Goal: Task Accomplishment & Management: Use online tool/utility

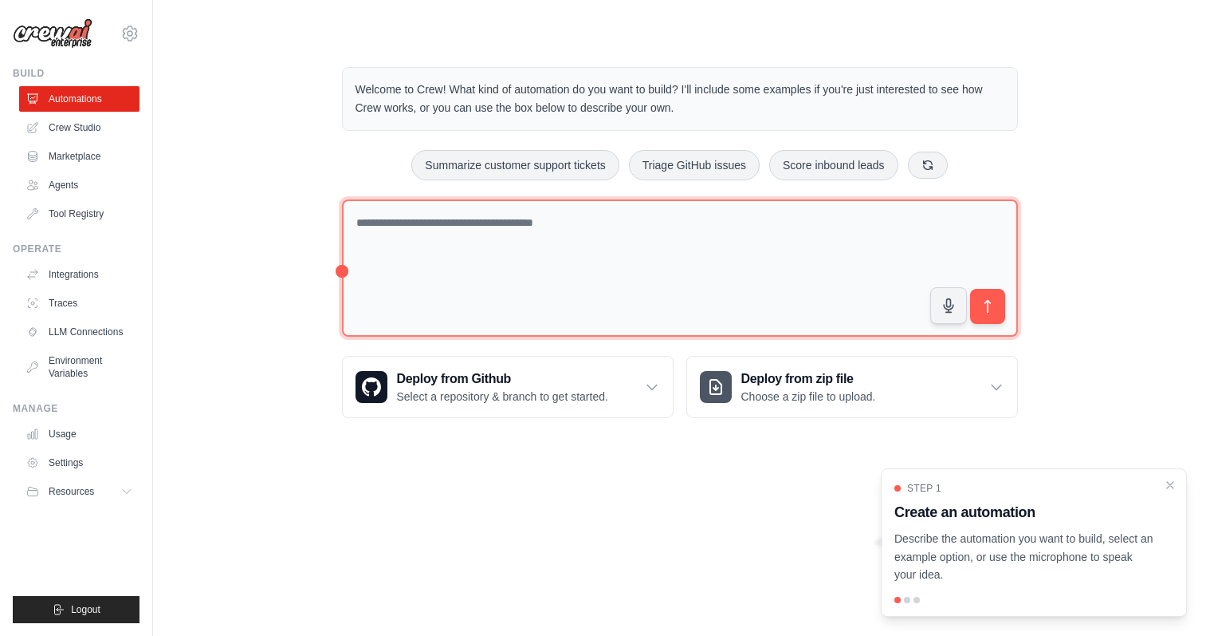
click at [590, 254] on textarea at bounding box center [680, 268] width 676 height 138
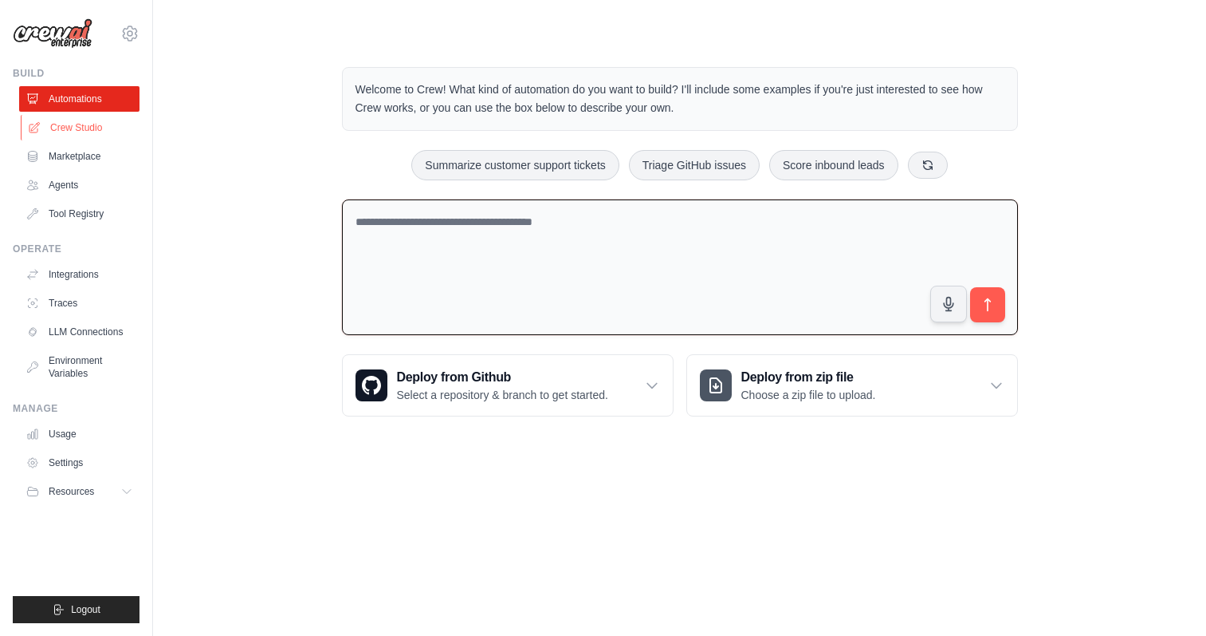
click at [90, 132] on link "Crew Studio" at bounding box center [81, 128] width 120 height 26
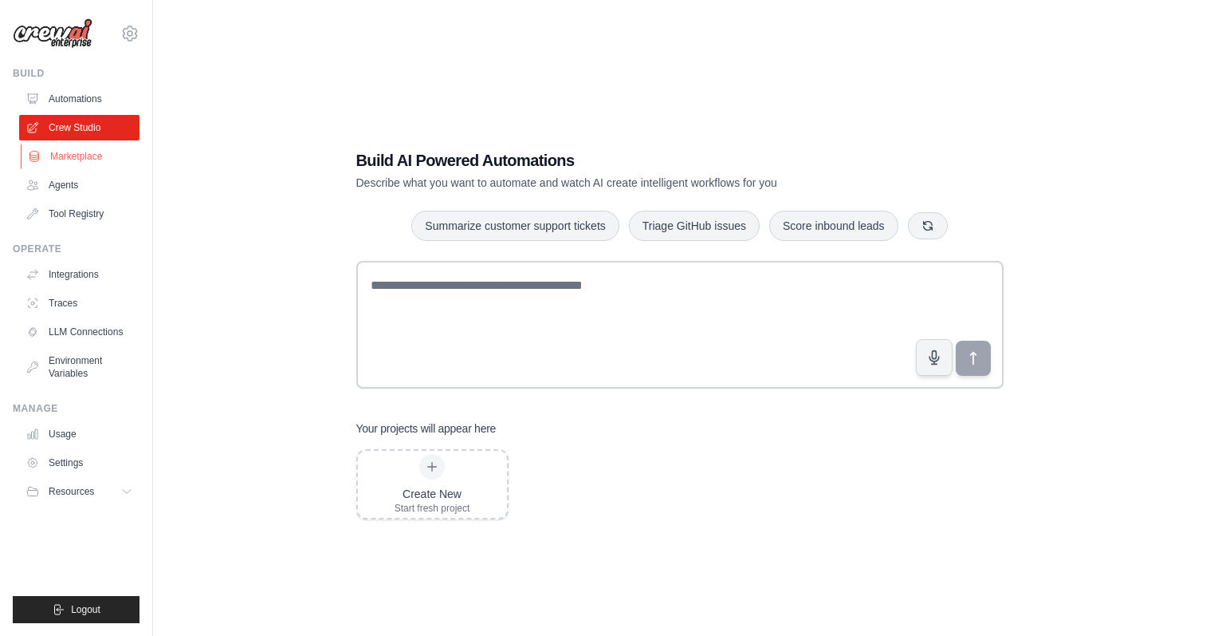
click at [90, 155] on link "Marketplace" at bounding box center [81, 157] width 120 height 26
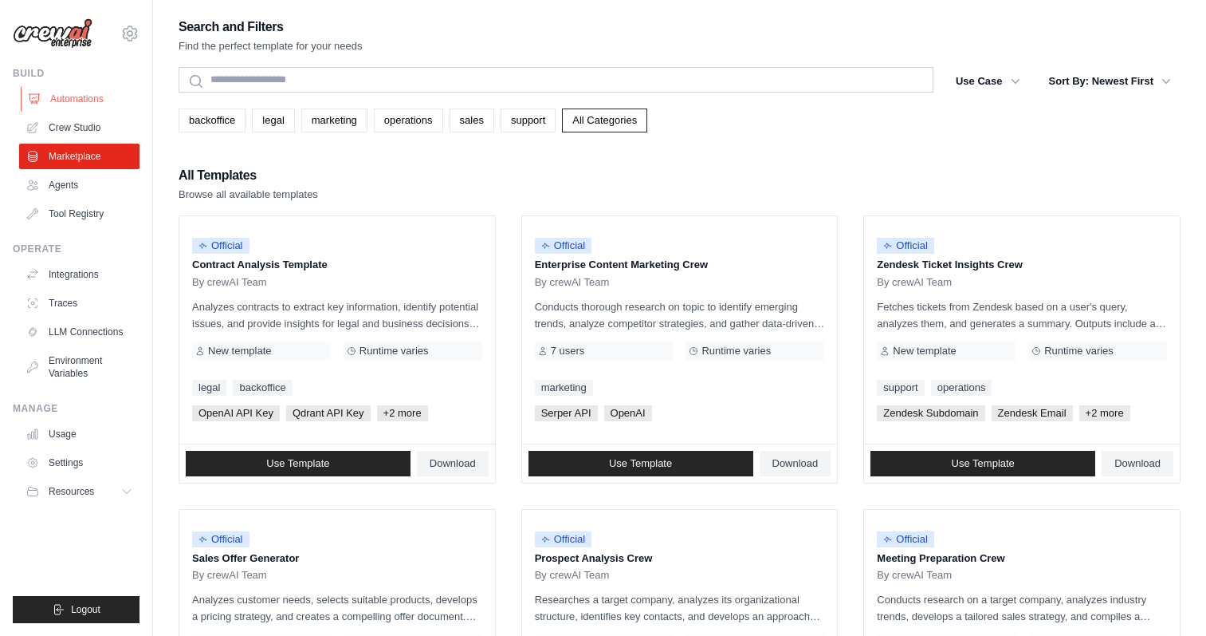
click at [82, 90] on link "Automations" at bounding box center [81, 99] width 120 height 26
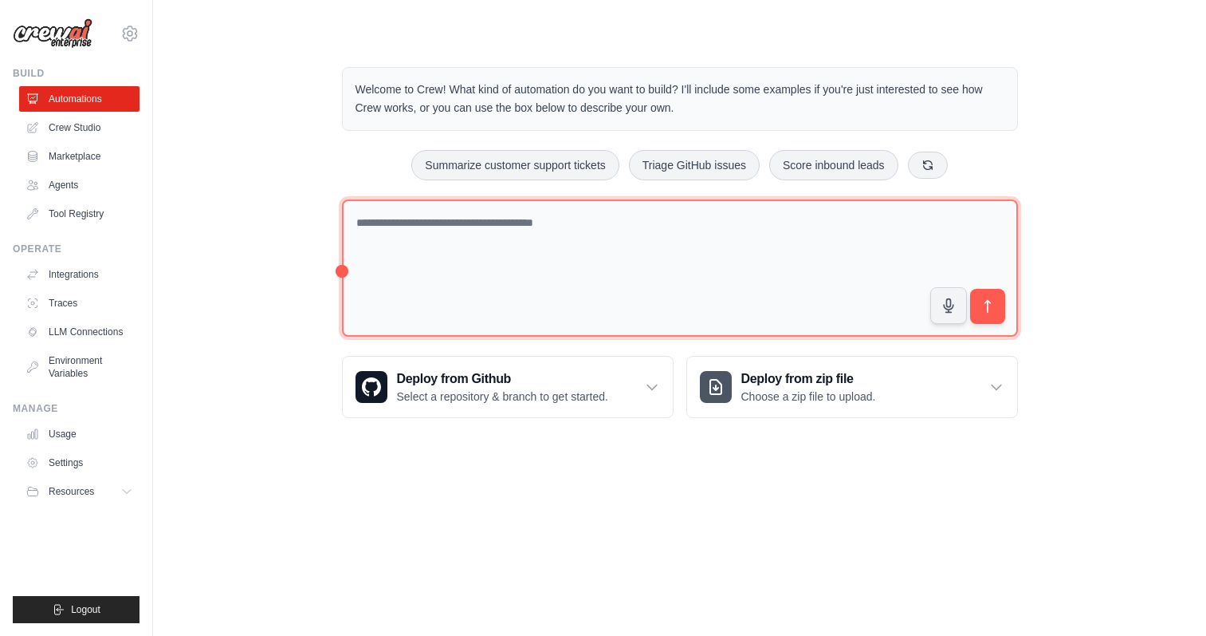
click at [462, 258] on textarea at bounding box center [680, 268] width 676 height 138
type textarea "**********"
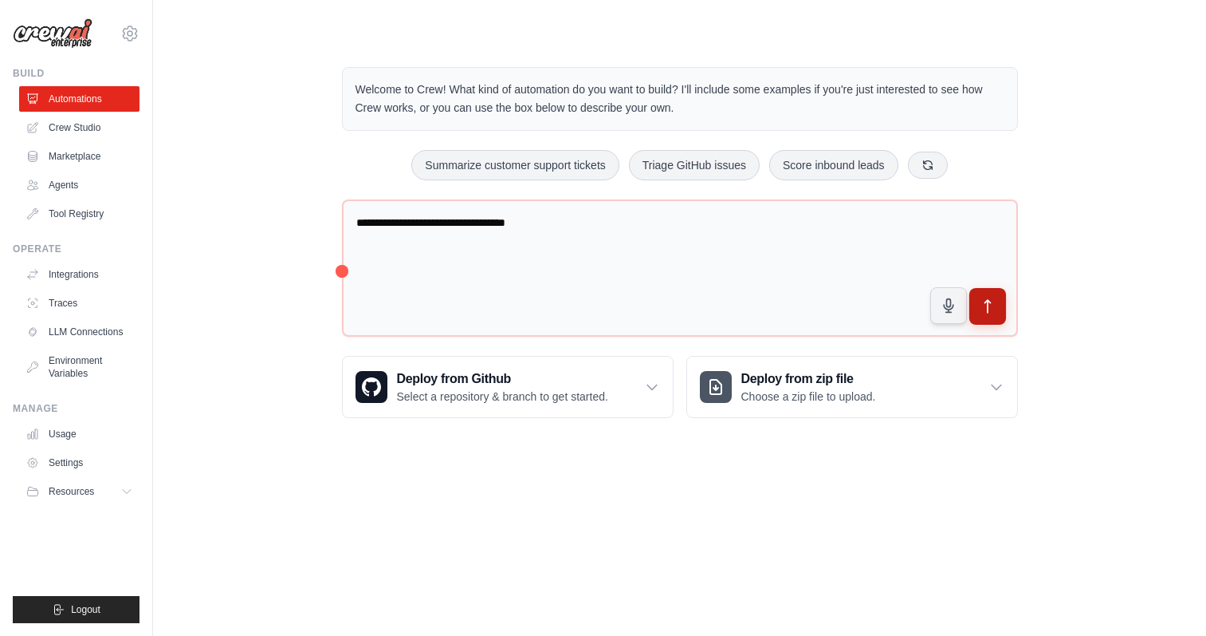
click at [990, 298] on icon "submit" at bounding box center [987, 306] width 17 height 17
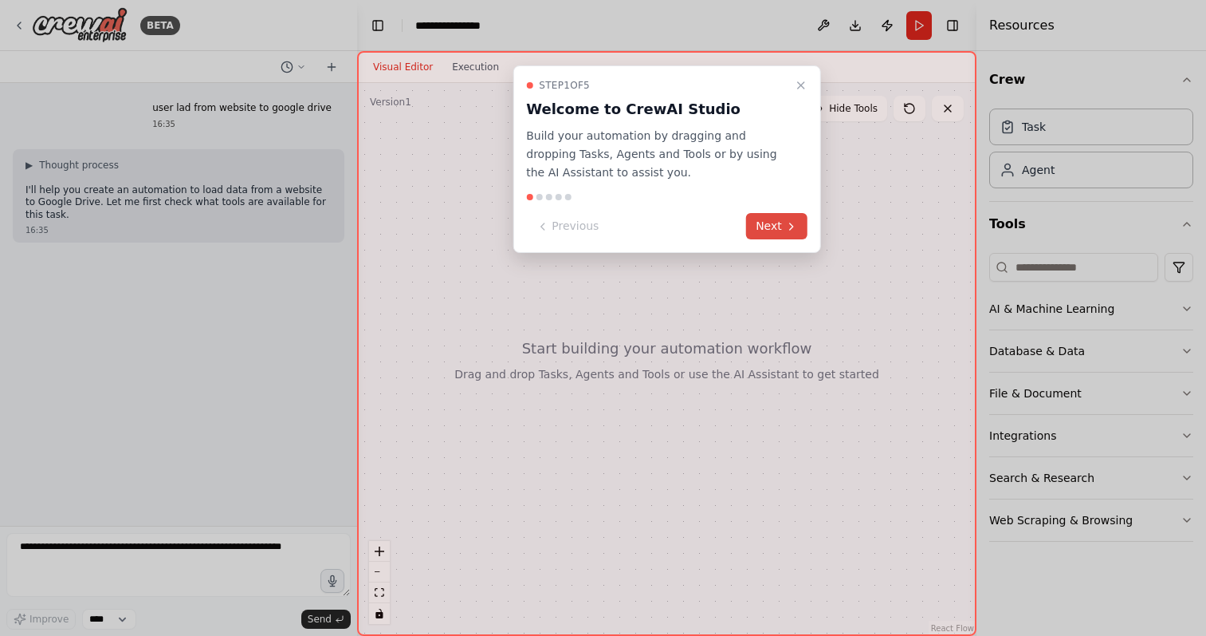
click at [776, 218] on button "Next" at bounding box center [776, 226] width 61 height 26
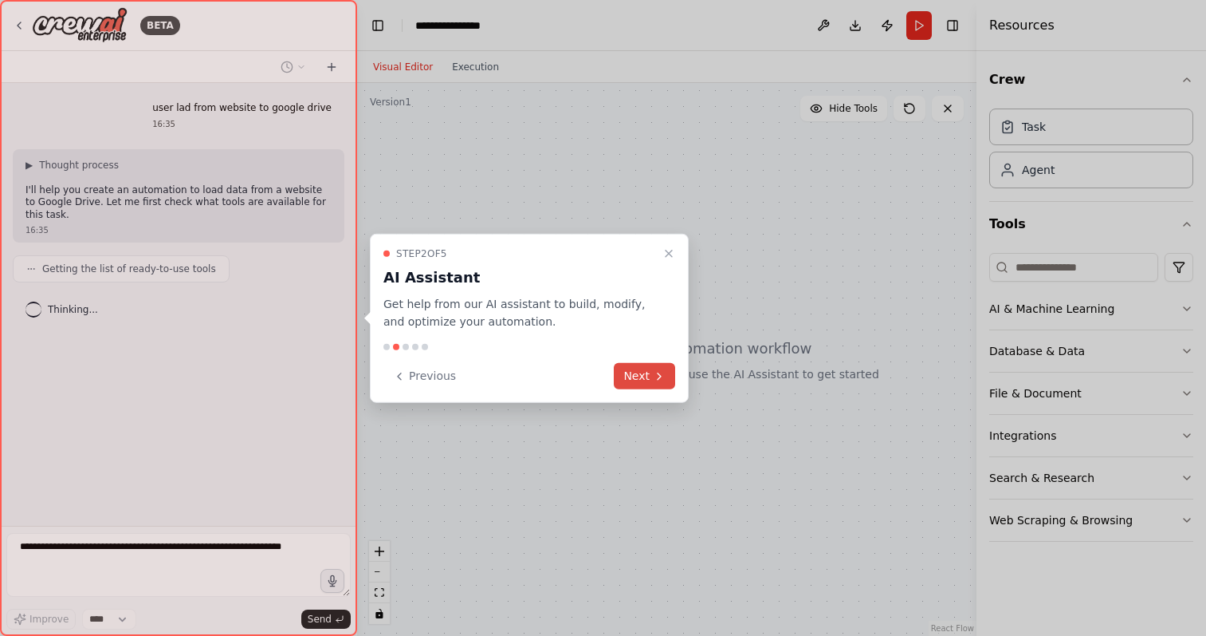
click at [651, 373] on button "Next" at bounding box center [644, 376] width 61 height 26
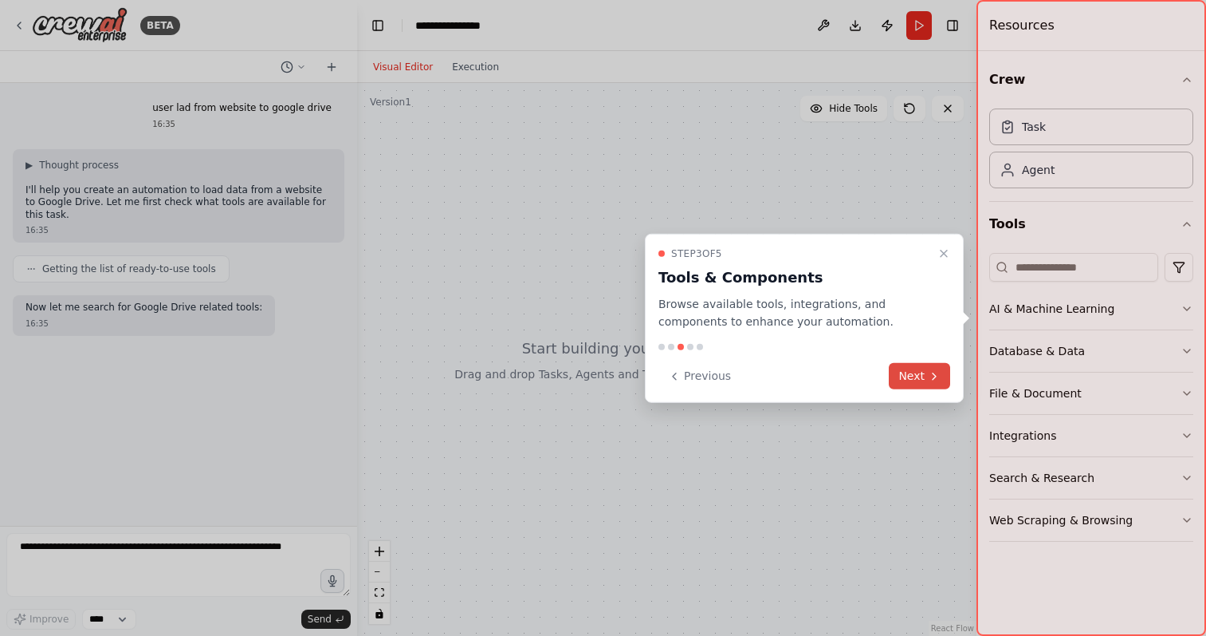
click at [894, 379] on button "Next" at bounding box center [919, 376] width 61 height 26
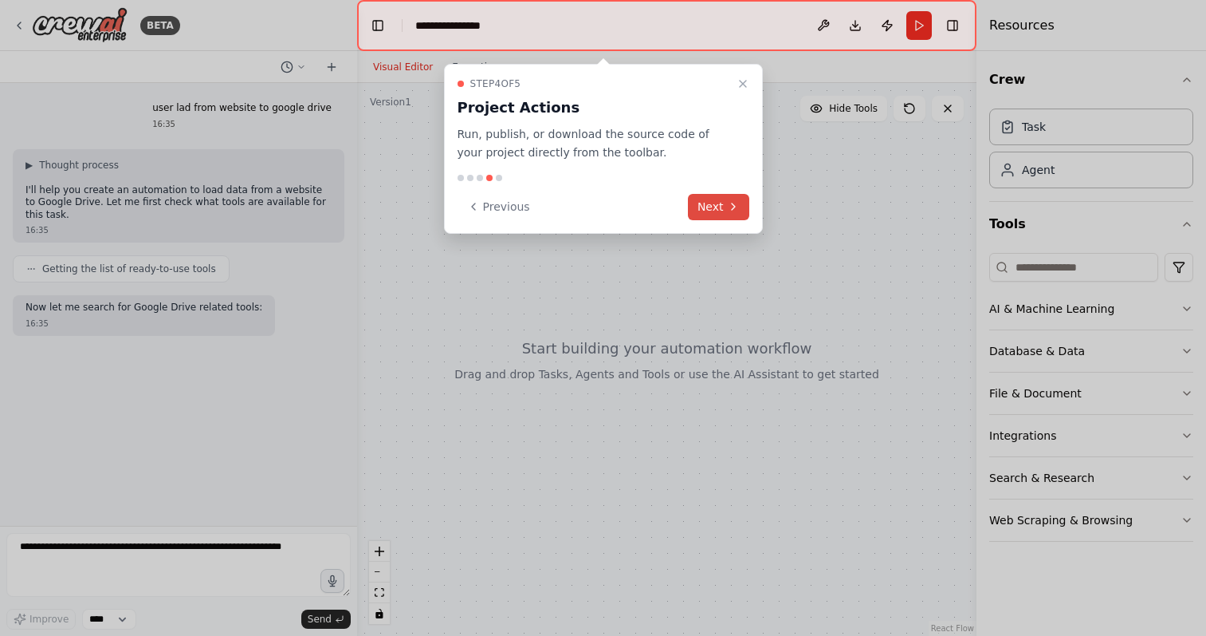
click at [725, 203] on button "Next" at bounding box center [718, 207] width 61 height 26
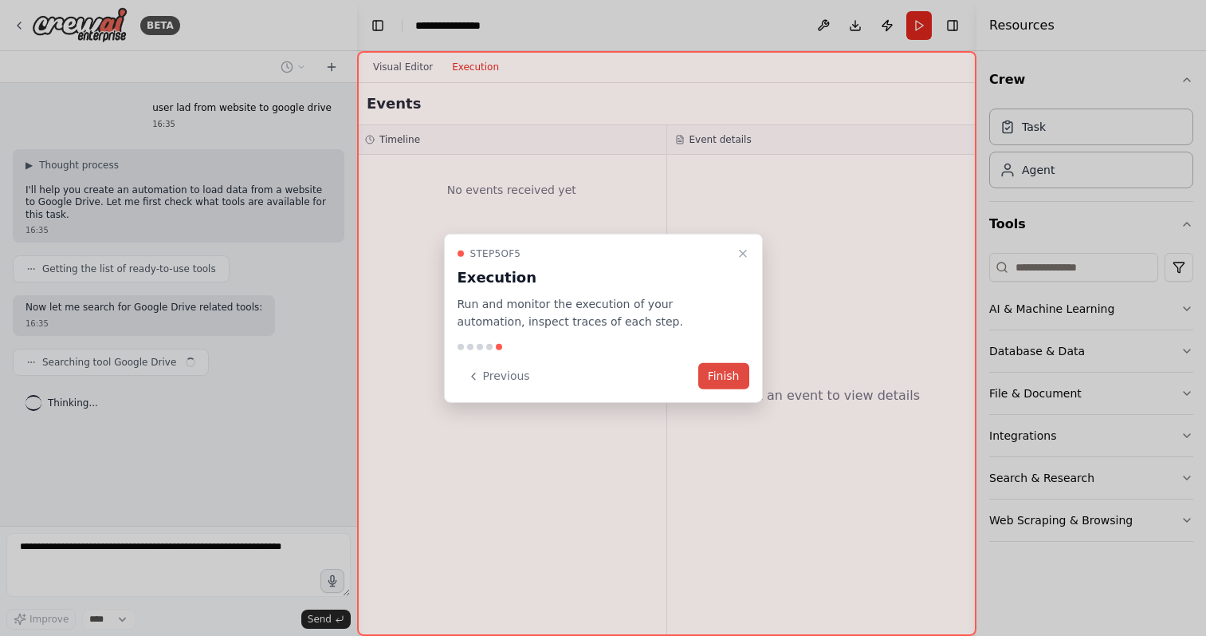
click at [728, 368] on button "Finish" at bounding box center [724, 376] width 51 height 26
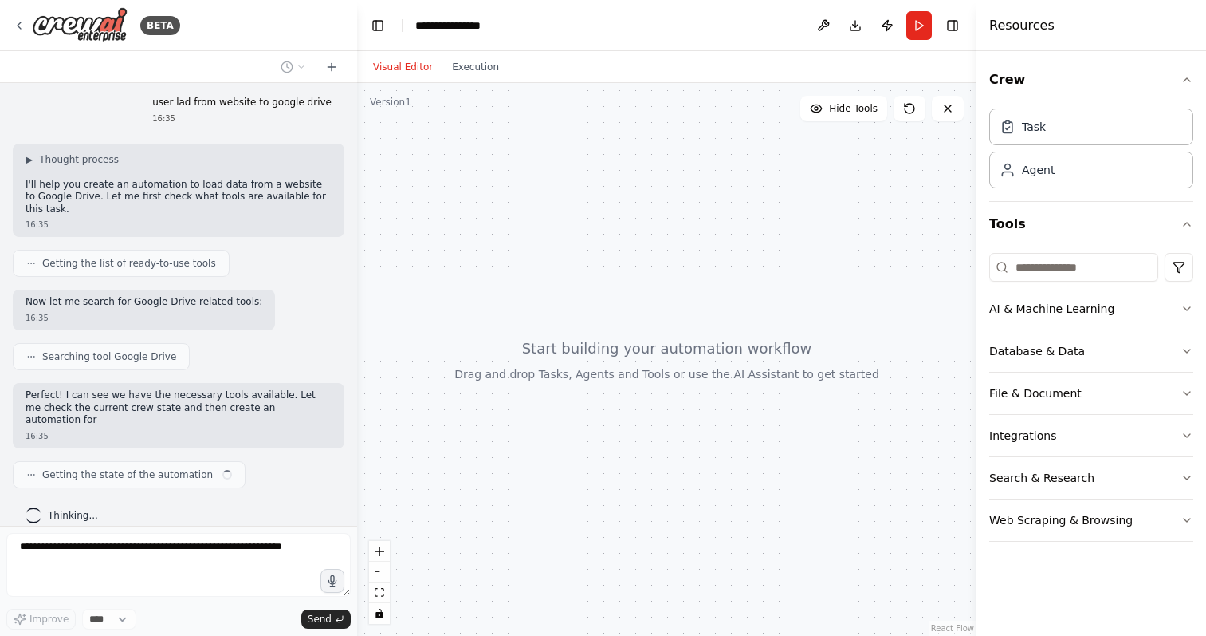
scroll to position [18, 0]
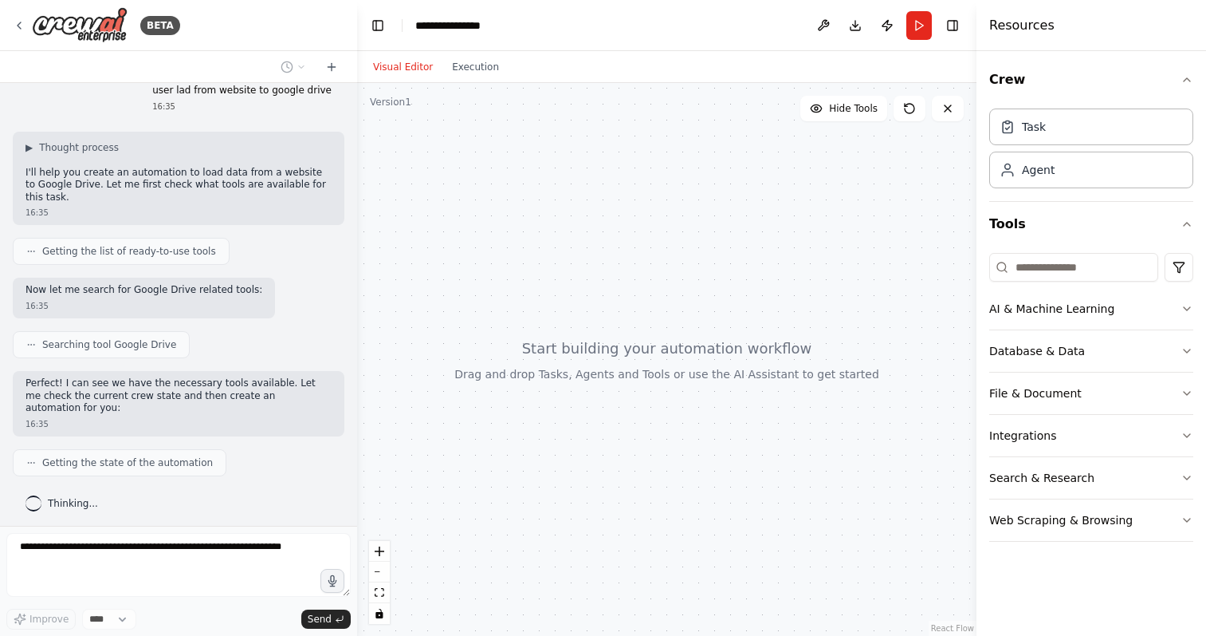
drag, startPoint x: 667, startPoint y: 274, endPoint x: 592, endPoint y: 290, distance: 76.6
click at [592, 290] on div at bounding box center [667, 359] width 620 height 553
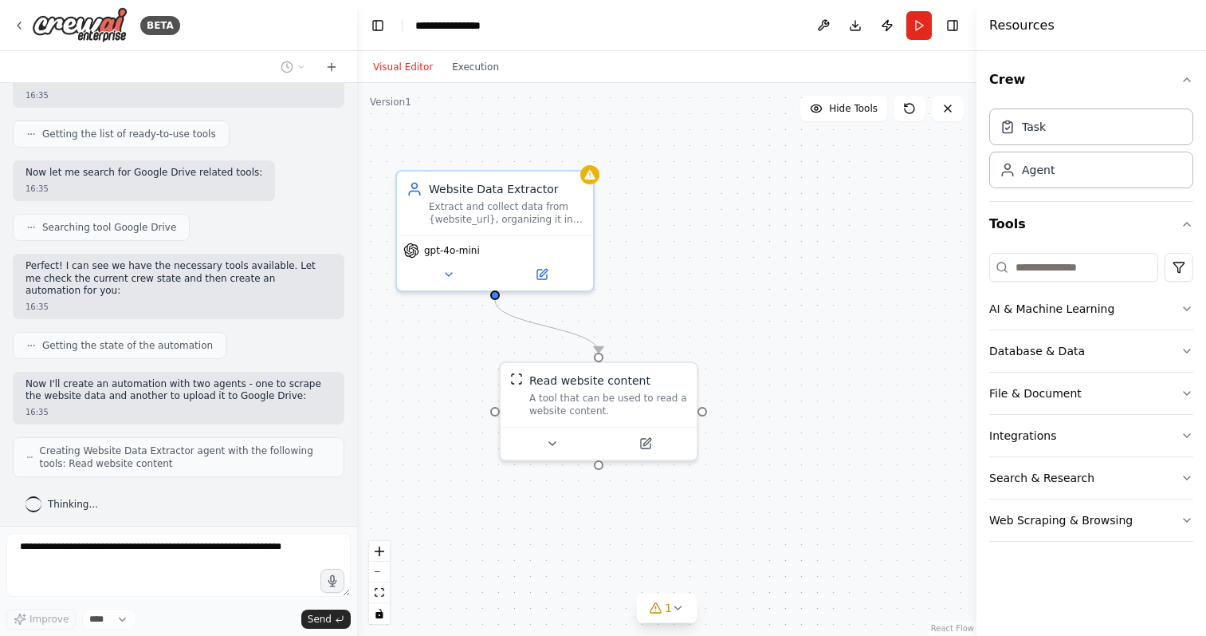
scroll to position [187, 0]
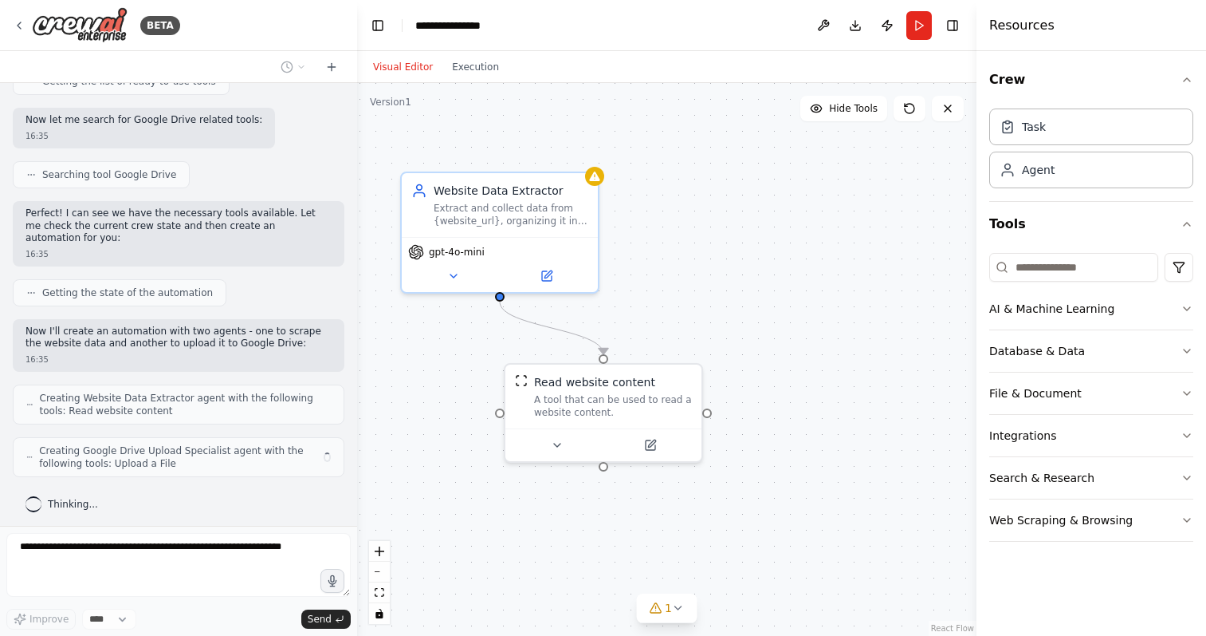
click at [687, 292] on div ".deletable-edge-delete-btn { width: 20px; height: 20px; border: 0px solid #ffff…" at bounding box center [667, 359] width 620 height 553
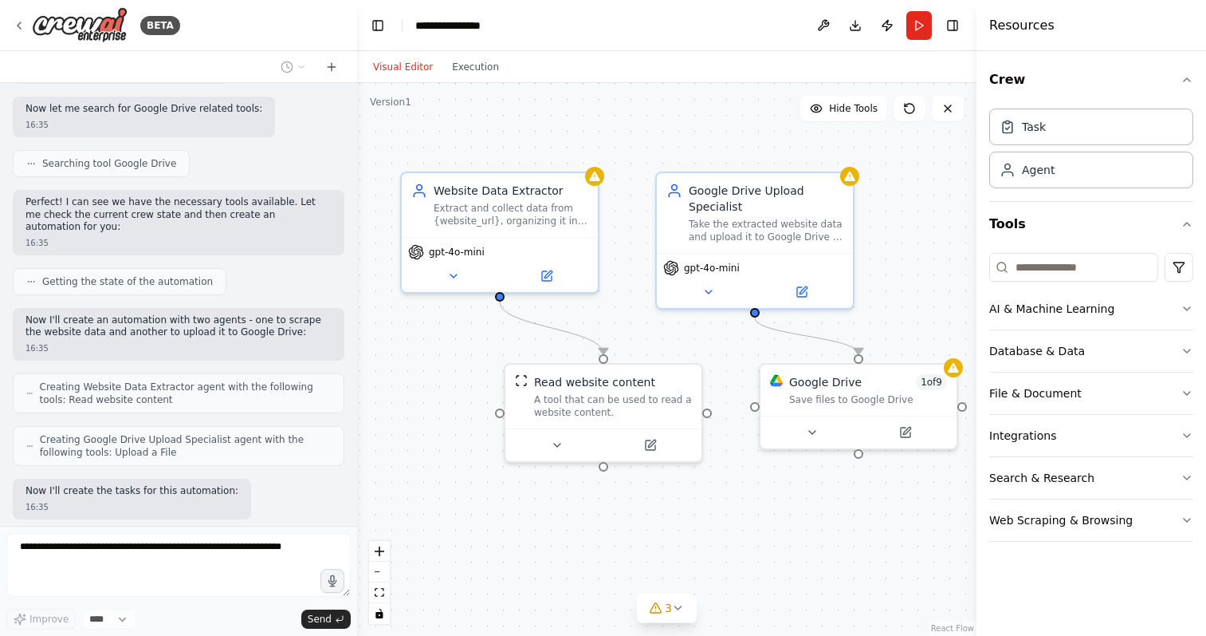
scroll to position [280, 0]
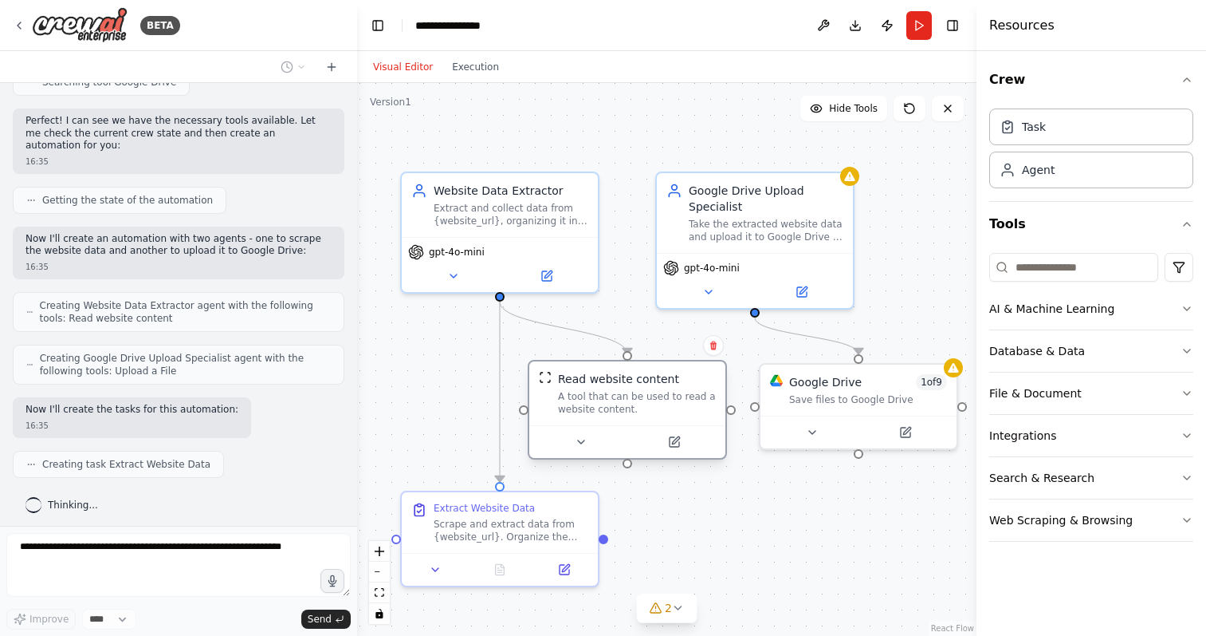
drag, startPoint x: 608, startPoint y: 403, endPoint x: 632, endPoint y: 405, distance: 24.0
click at [632, 405] on div "A tool that can be used to read a website content." at bounding box center [637, 403] width 158 height 26
click at [731, 536] on div ".deletable-edge-delete-btn { width: 20px; height: 20px; border: 0px solid #ffff…" at bounding box center [667, 359] width 620 height 553
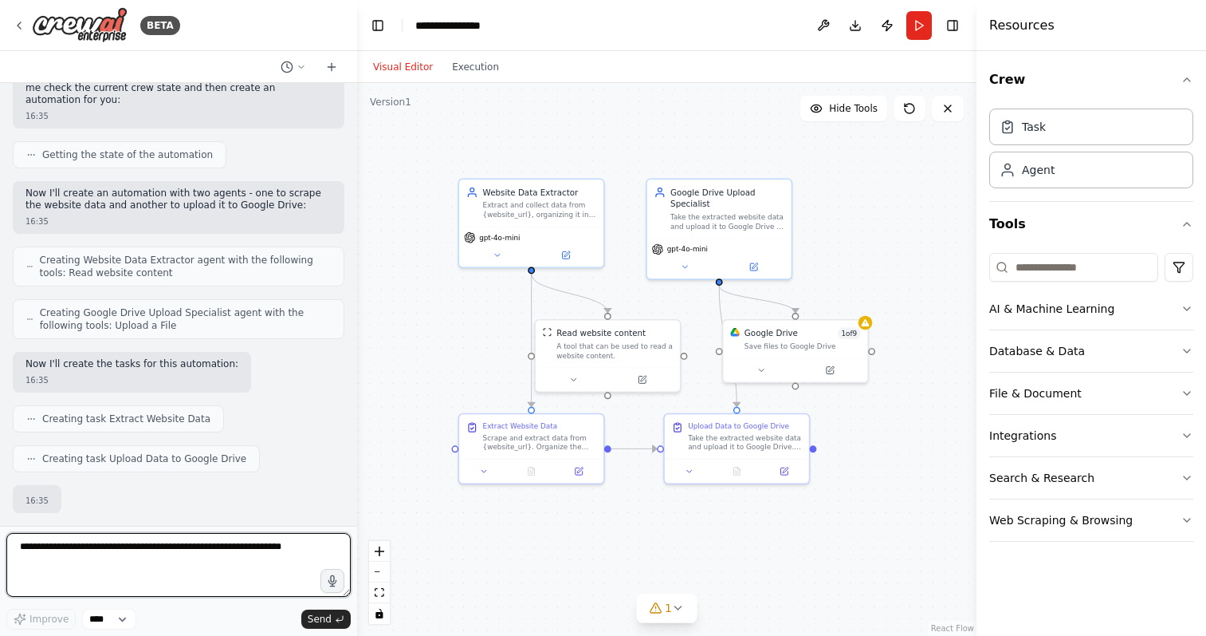
drag, startPoint x: 701, startPoint y: 199, endPoint x: 665, endPoint y: 118, distance: 88.9
click at [665, 118] on div ".deletable-edge-delete-btn { width: 20px; height: 20px; border: 0px solid #ffff…" at bounding box center [667, 359] width 620 height 553
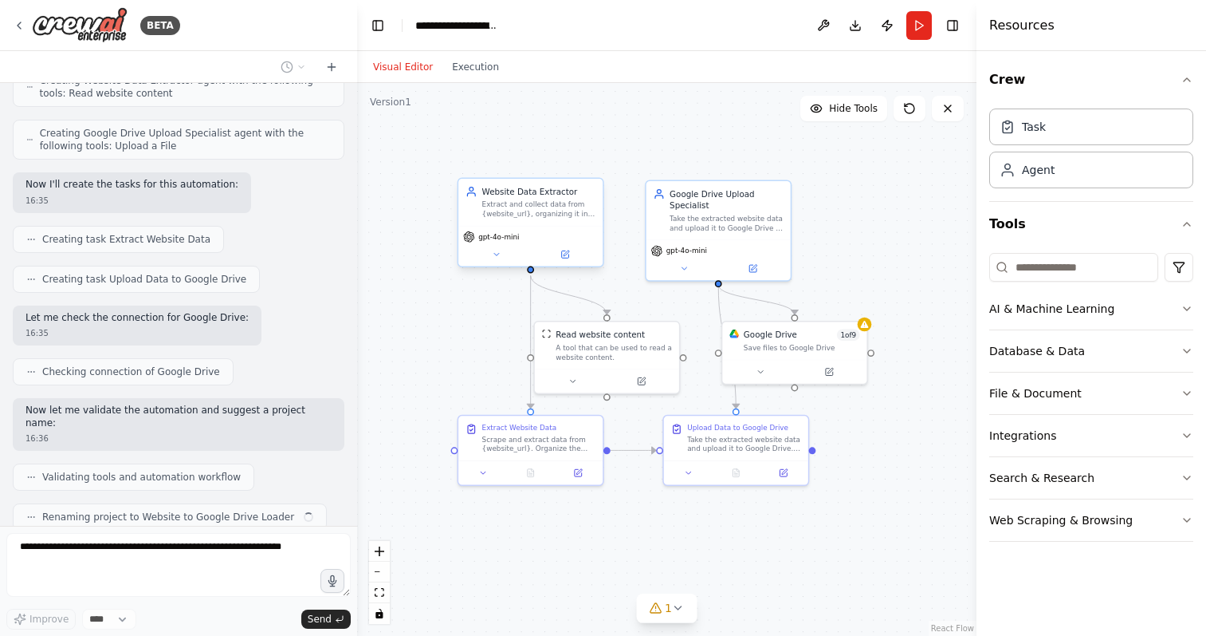
scroll to position [545, 0]
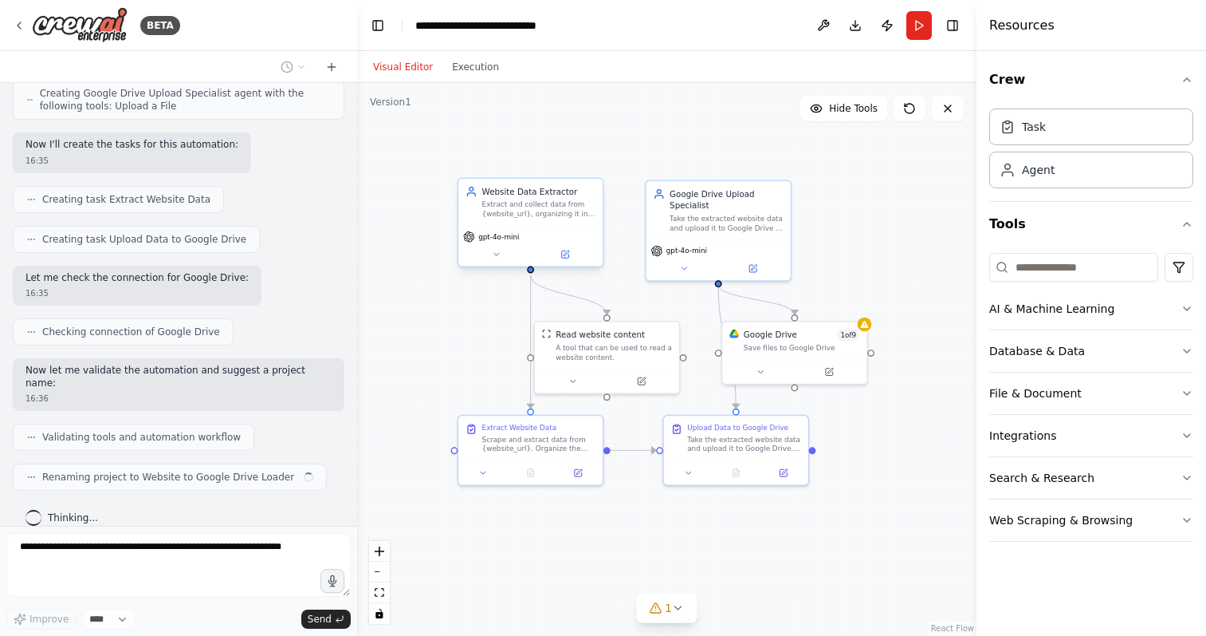
click at [539, 208] on div "Extract and collect data from {website_url}, organizing it into a structured fo…" at bounding box center [539, 208] width 114 height 19
drag, startPoint x: 532, startPoint y: 449, endPoint x: 502, endPoint y: 449, distance: 30.3
click at [502, 449] on div "Scrape and extract data from {website_url}. Organize the extracted content into…" at bounding box center [504, 441] width 114 height 19
click at [743, 548] on div ".deletable-edge-delete-btn { width: 20px; height: 20px; border: 0px solid #ffff…" at bounding box center [667, 359] width 620 height 553
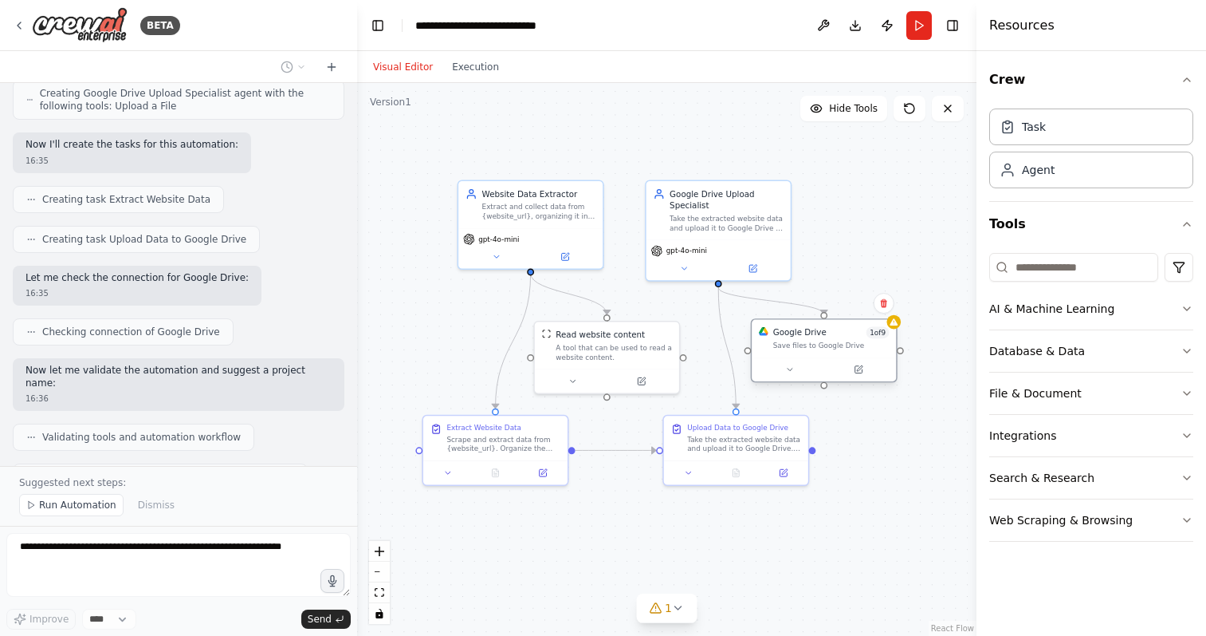
drag, startPoint x: 787, startPoint y: 344, endPoint x: 816, endPoint y: 344, distance: 28.7
click at [816, 344] on div "Save files to Google Drive" at bounding box center [831, 345] width 116 height 10
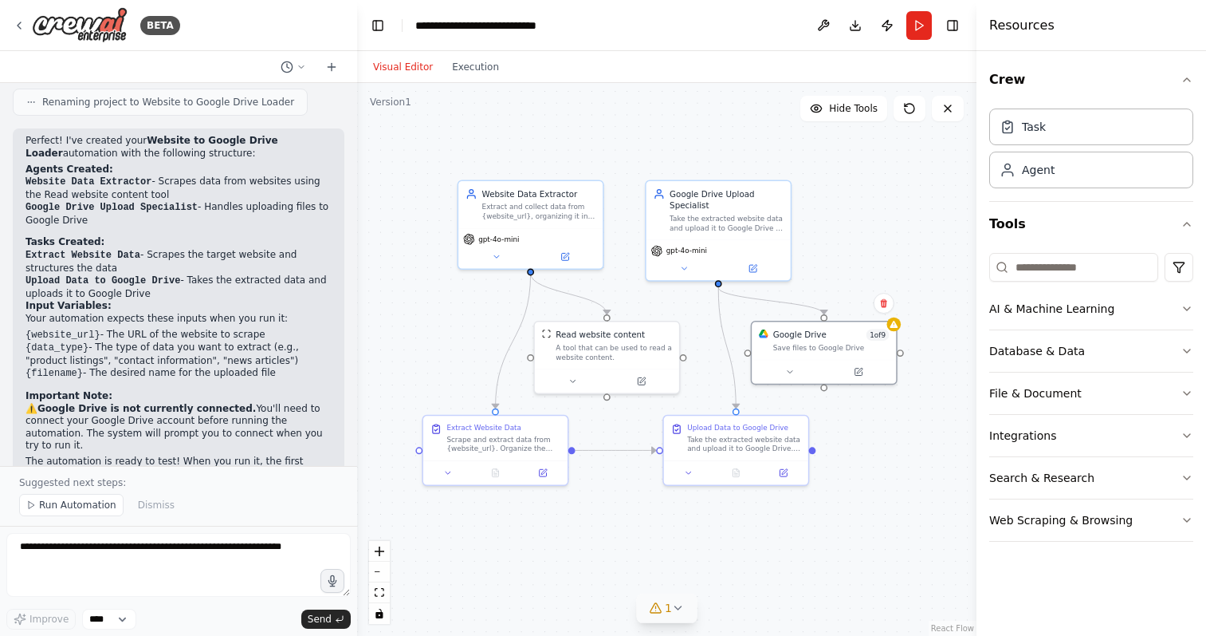
click at [675, 608] on icon at bounding box center [678, 607] width 13 height 13
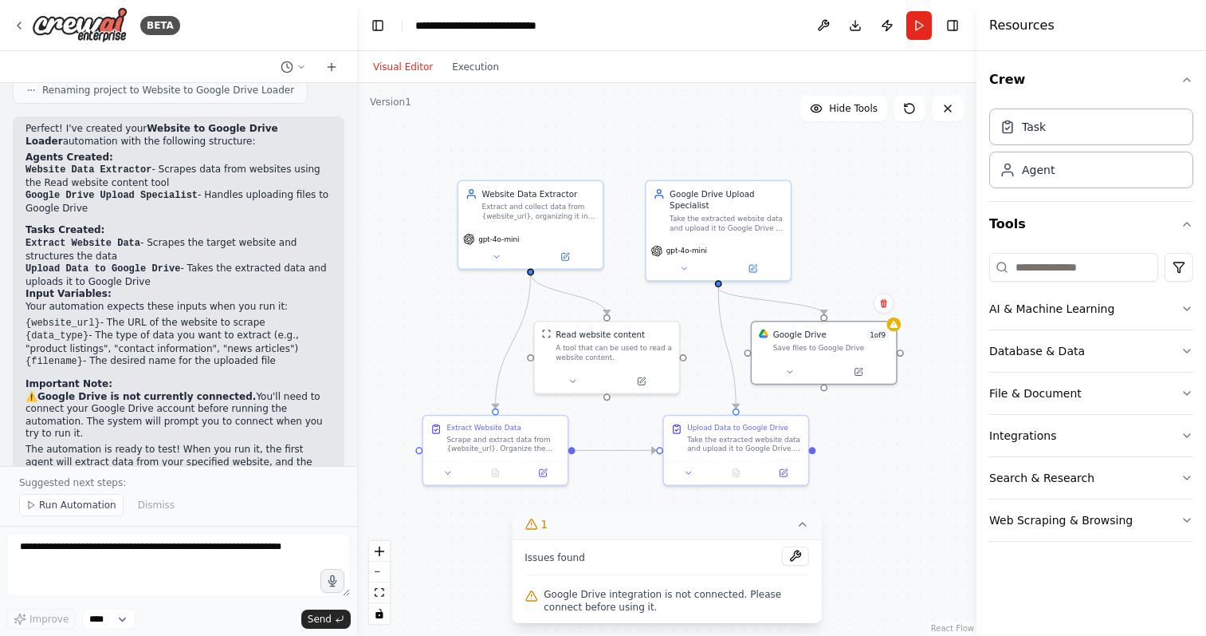
click at [855, 542] on div ".deletable-edge-delete-btn { width: 20px; height: 20px; border: 0px solid #ffff…" at bounding box center [667, 359] width 620 height 553
click at [612, 351] on div "A tool that can be used to read a website content." at bounding box center [614, 349] width 116 height 19
click at [892, 225] on div ".deletable-edge-delete-btn { width: 20px; height: 20px; border: 0px solid #ffff…" at bounding box center [667, 359] width 620 height 553
click at [619, 361] on div "Read website content A tool that can be used to read a website content." at bounding box center [613, 343] width 144 height 47
click at [651, 380] on icon at bounding box center [647, 379] width 7 height 7
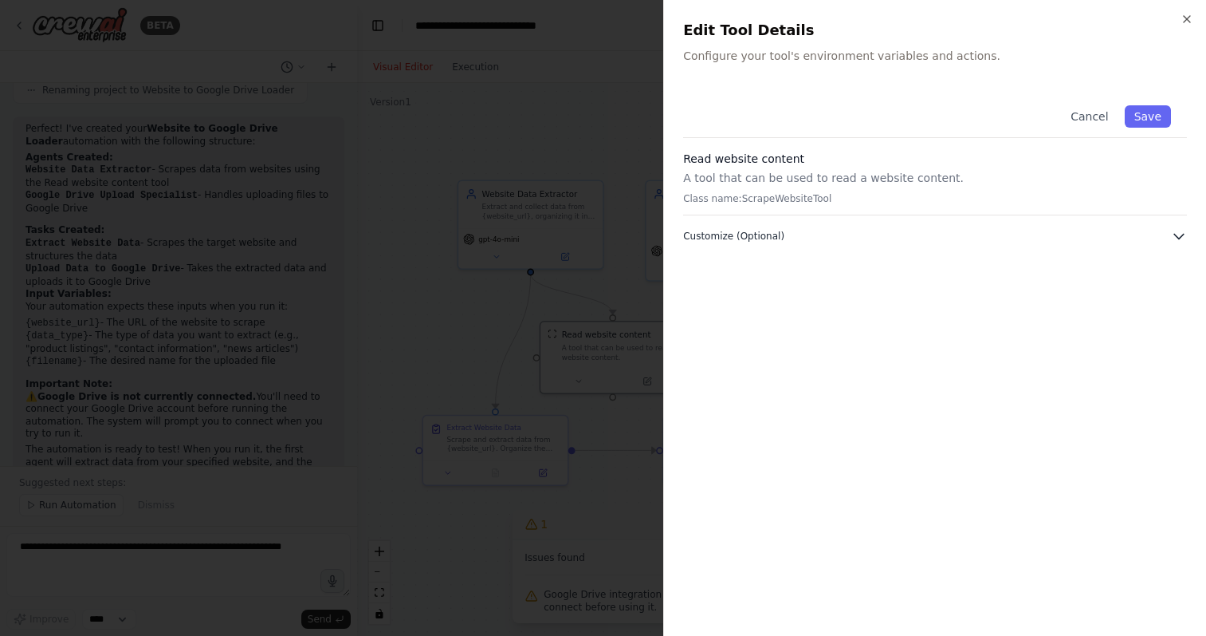
click at [779, 230] on span "Customize (Optional)" at bounding box center [733, 236] width 101 height 13
click at [797, 237] on button "Customize (Optional)" at bounding box center [935, 236] width 504 height 16
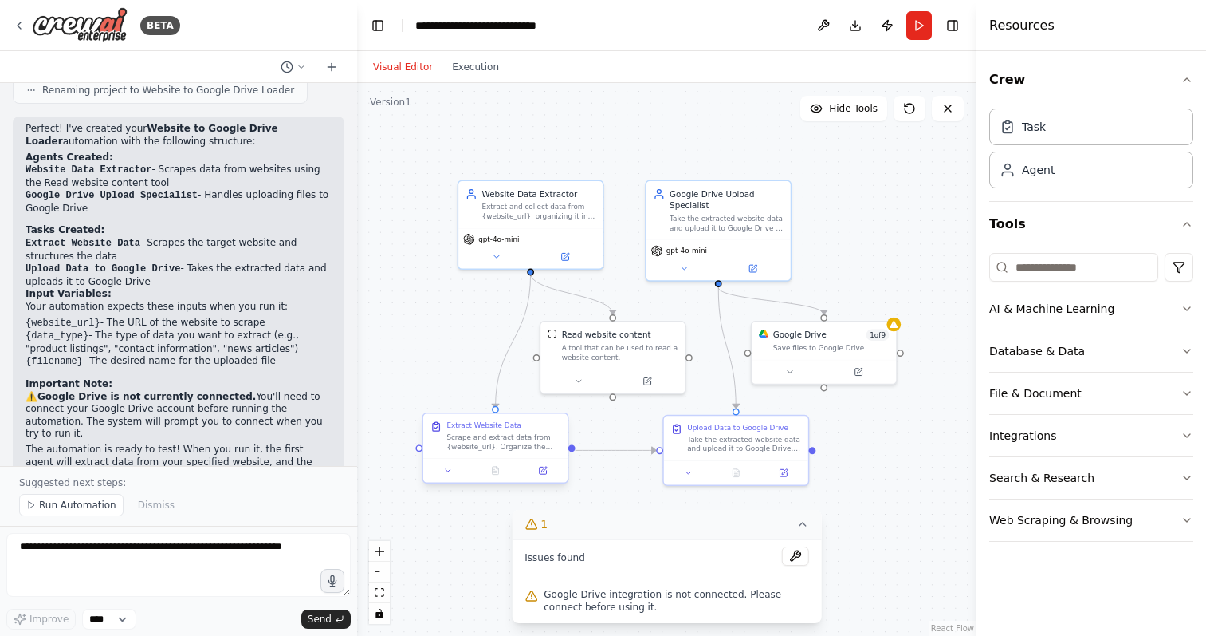
click at [491, 447] on div "Scrape and extract data from {website_url}. Organize the extracted content into…" at bounding box center [504, 441] width 114 height 19
click at [541, 470] on icon at bounding box center [544, 469] width 6 height 6
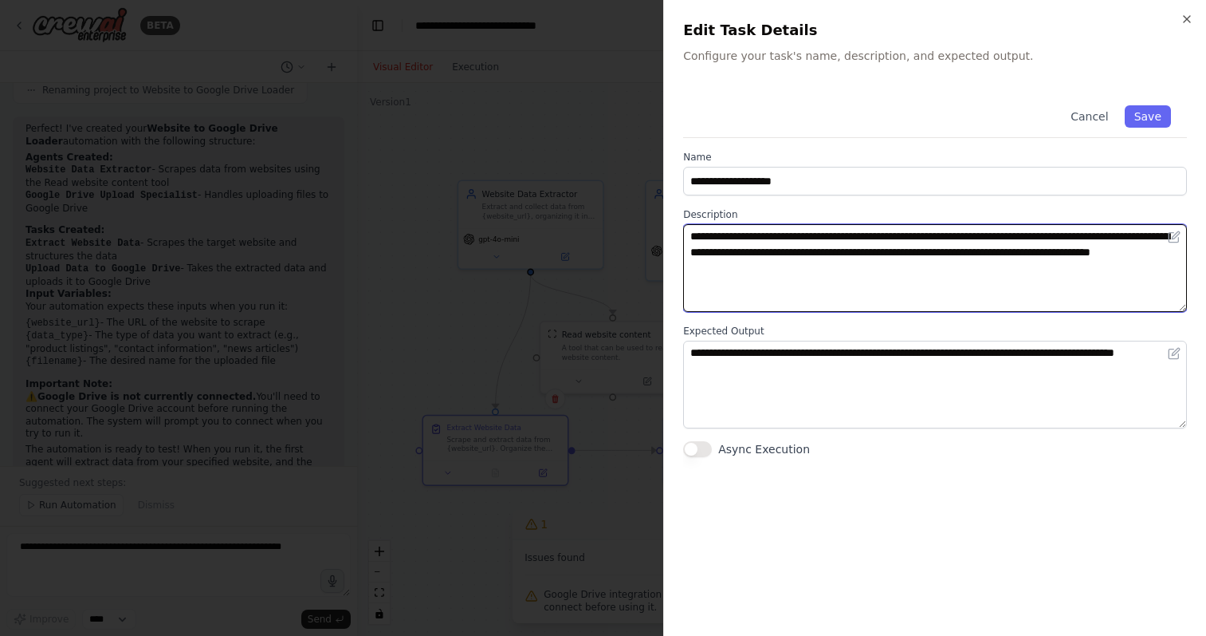
click at [888, 274] on textarea "**********" at bounding box center [935, 268] width 504 height 88
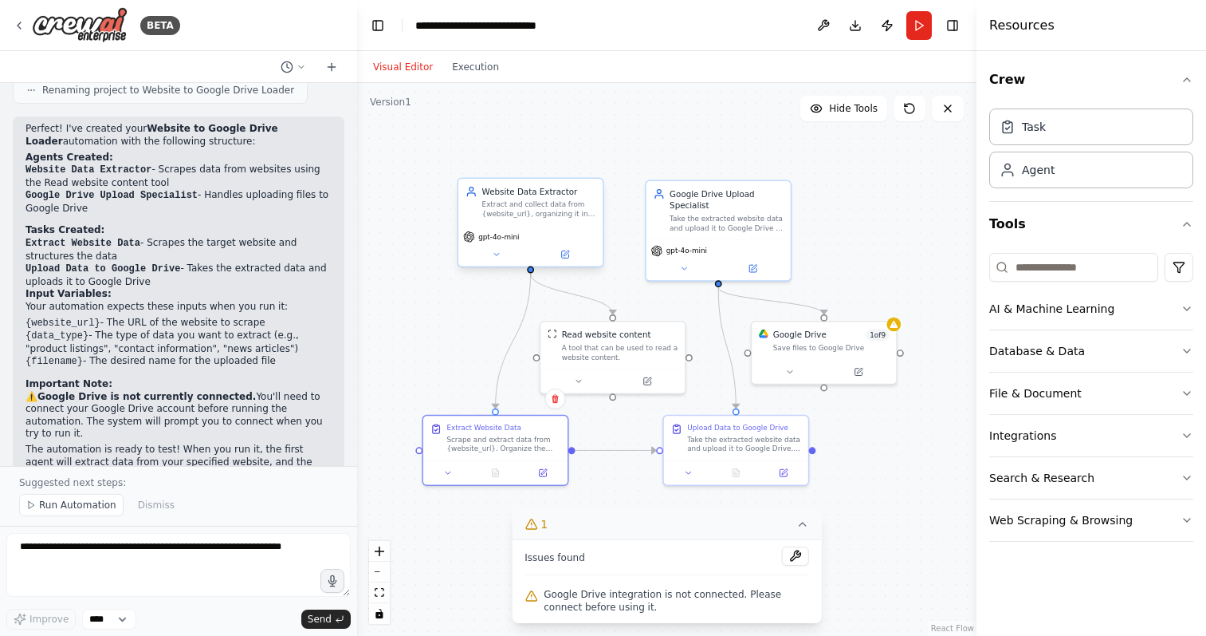
click at [524, 203] on div "Extract and collect data from {website_url}, organizing it into a structured fo…" at bounding box center [539, 208] width 114 height 19
click at [560, 259] on button at bounding box center [565, 254] width 66 height 14
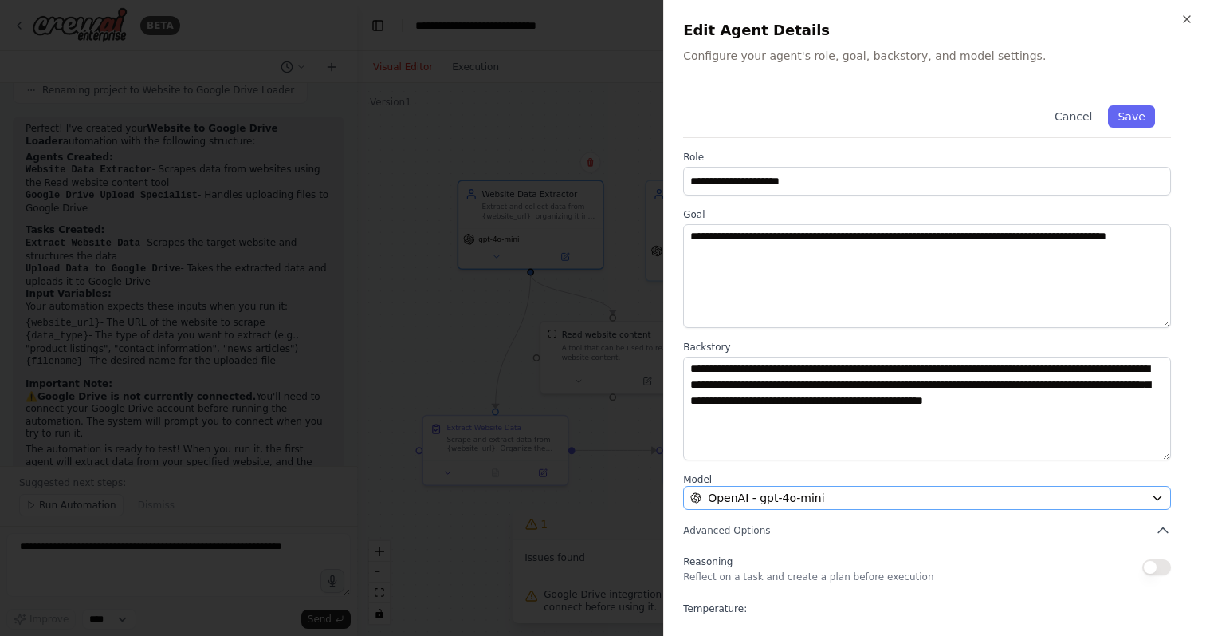
click at [880, 494] on div "OpenAI - gpt-4o-mini" at bounding box center [918, 498] width 455 height 16
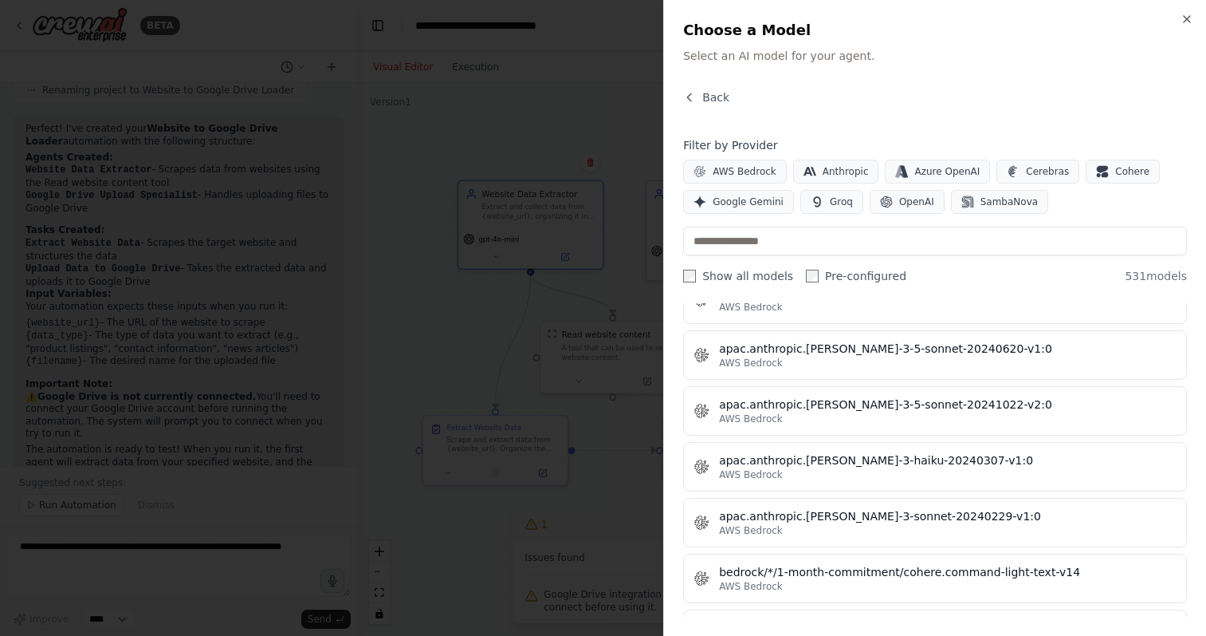
scroll to position [1809, 0]
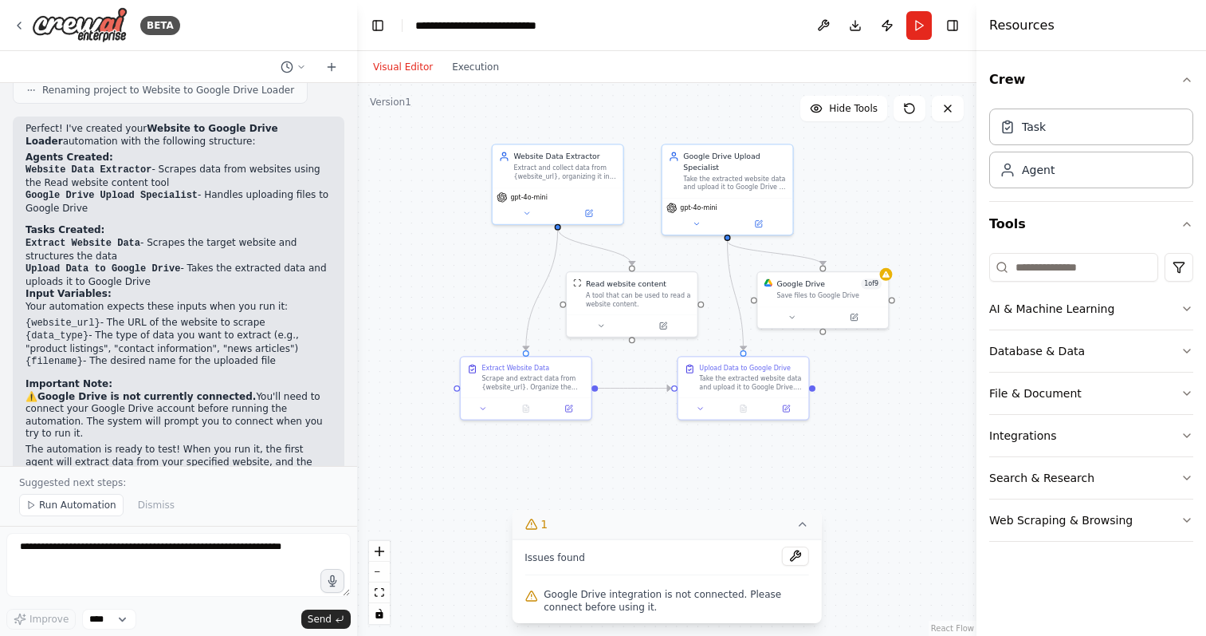
drag, startPoint x: 892, startPoint y: 508, endPoint x: 884, endPoint y: 452, distance: 56.4
click at [884, 452] on div ".deletable-edge-delete-btn { width: 20px; height: 20px; border: 0px solid #ffff…" at bounding box center [667, 359] width 620 height 553
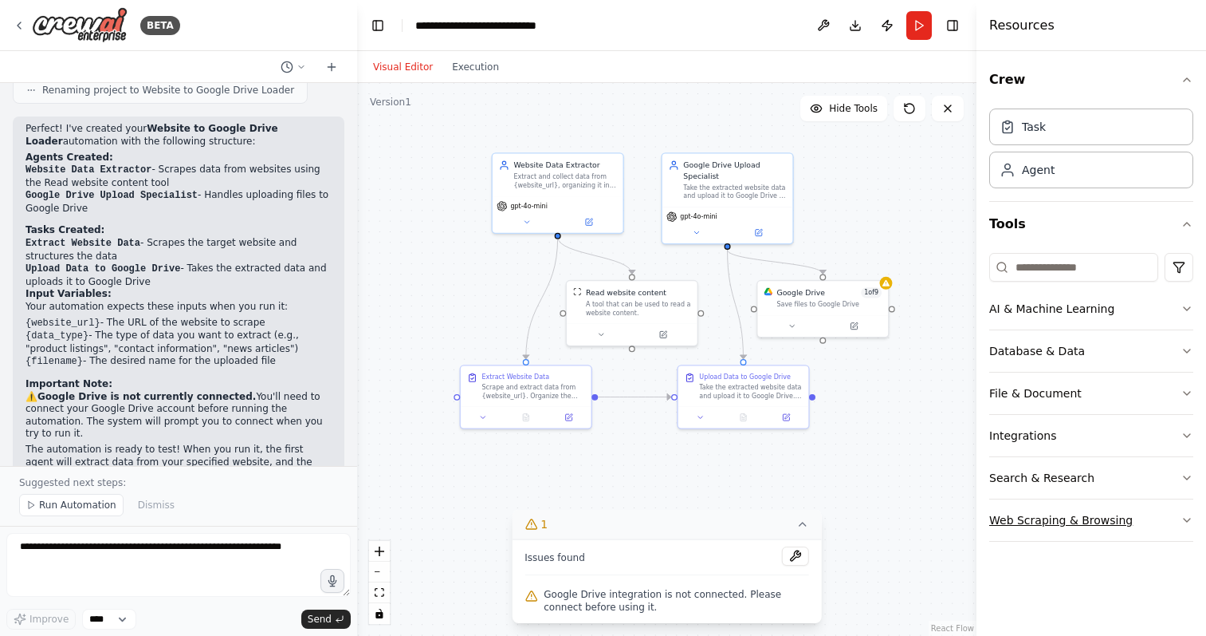
click at [1066, 524] on button "Web Scraping & Browsing" at bounding box center [1092, 519] width 204 height 41
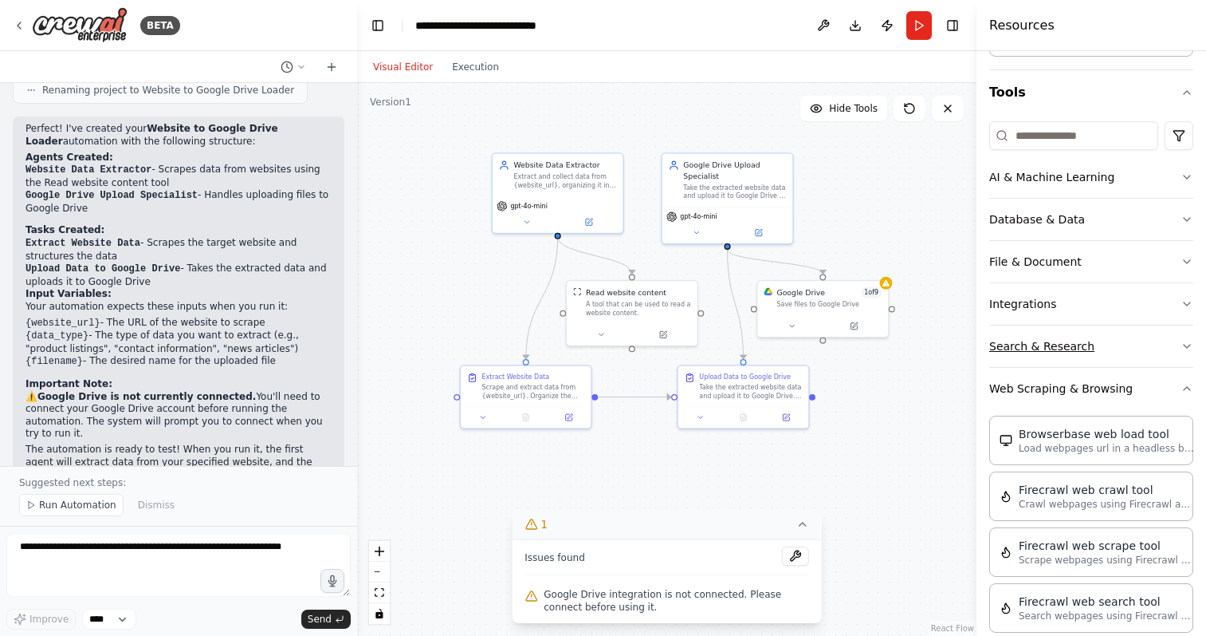
scroll to position [151, 0]
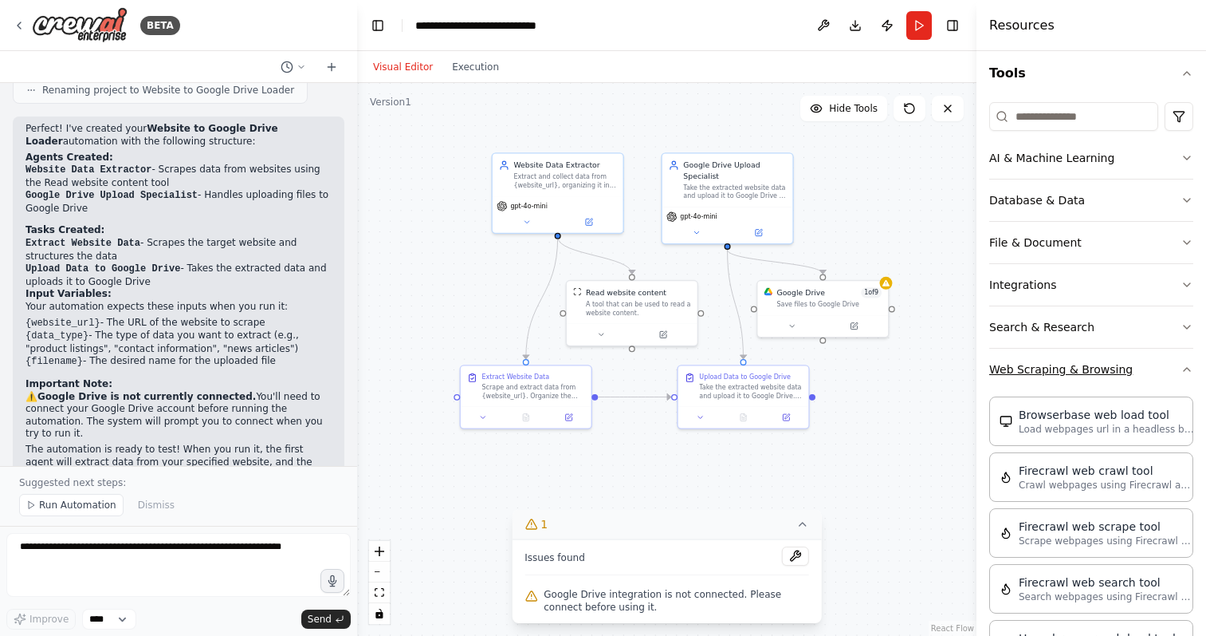
click at [1092, 372] on button "Web Scraping & Browsing" at bounding box center [1092, 368] width 204 height 41
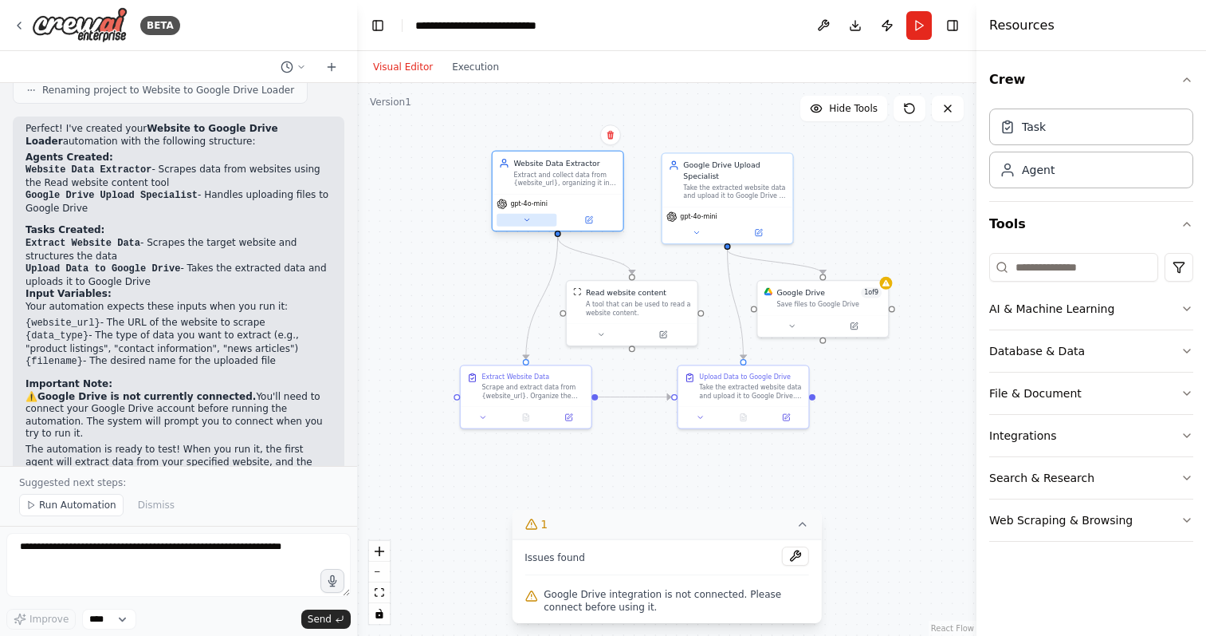
click at [522, 218] on button at bounding box center [527, 220] width 60 height 13
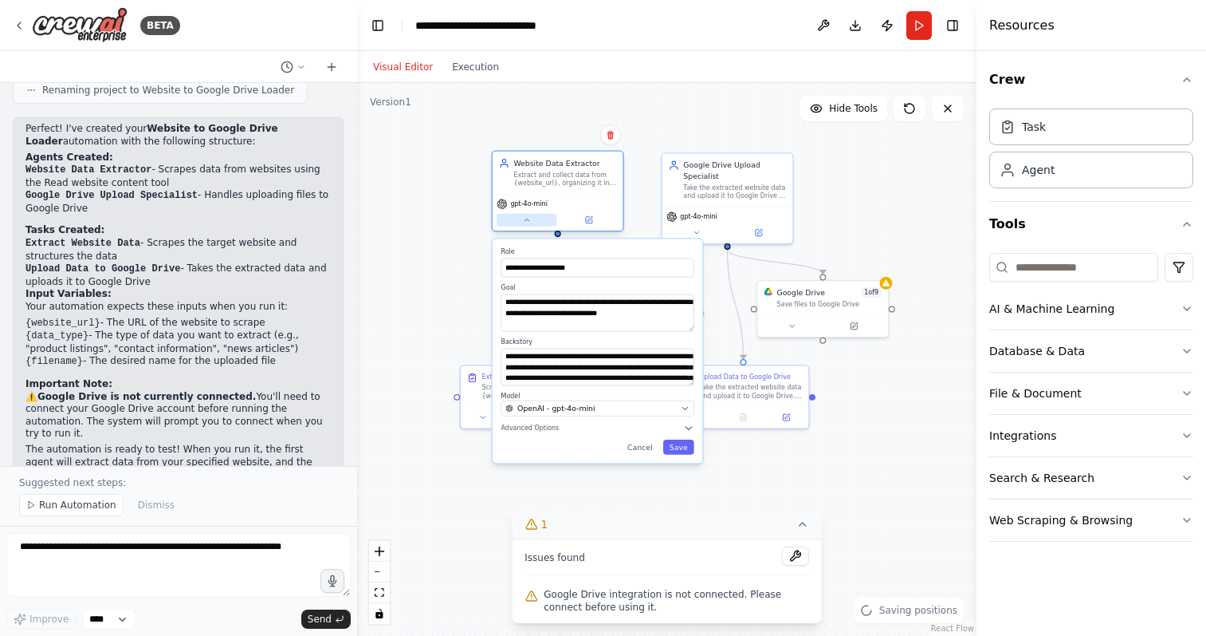
click at [524, 218] on icon at bounding box center [526, 219] width 9 height 9
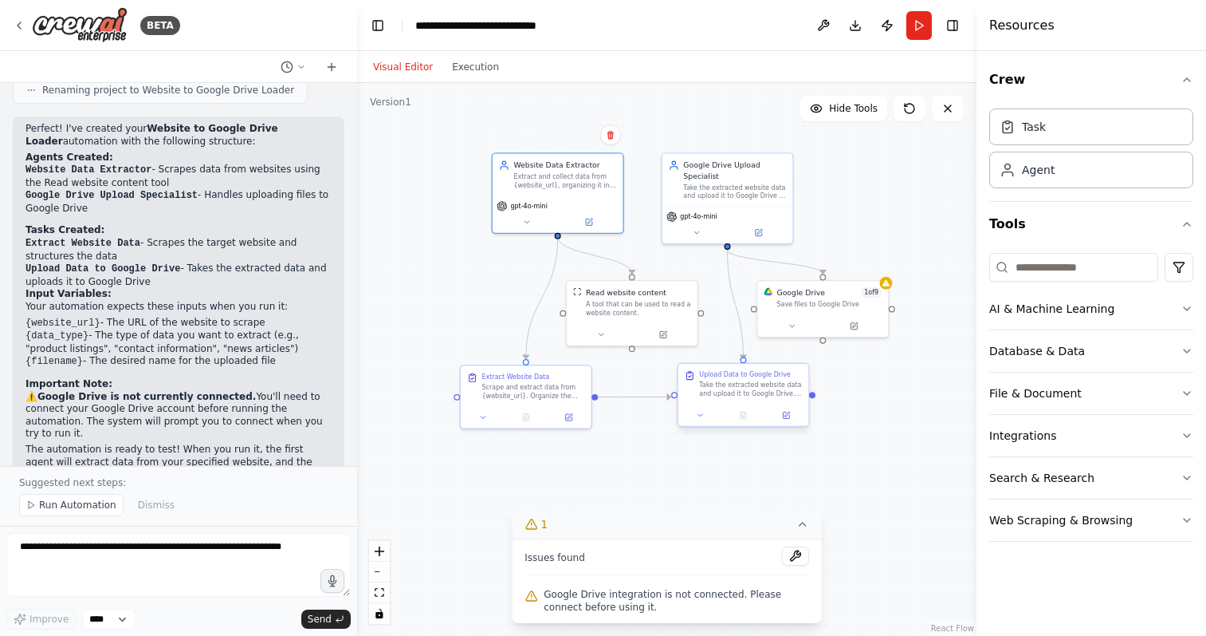
click at [705, 425] on div at bounding box center [744, 415] width 131 height 22
click at [704, 418] on icon at bounding box center [701, 415] width 9 height 9
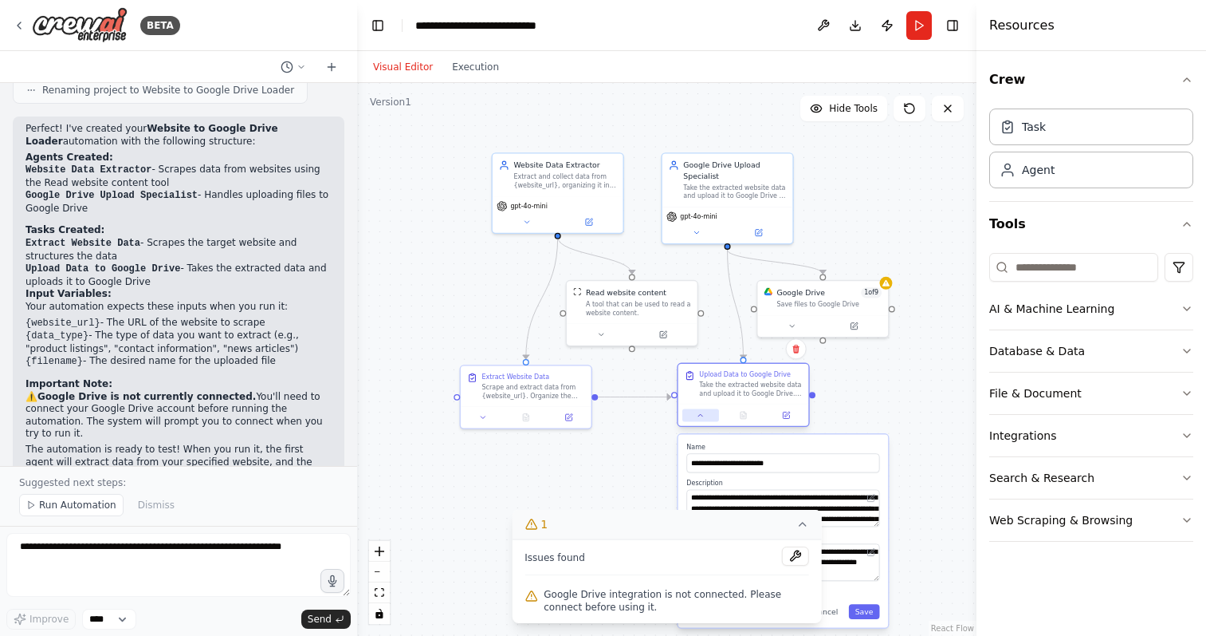
click at [704, 411] on button at bounding box center [701, 415] width 37 height 13
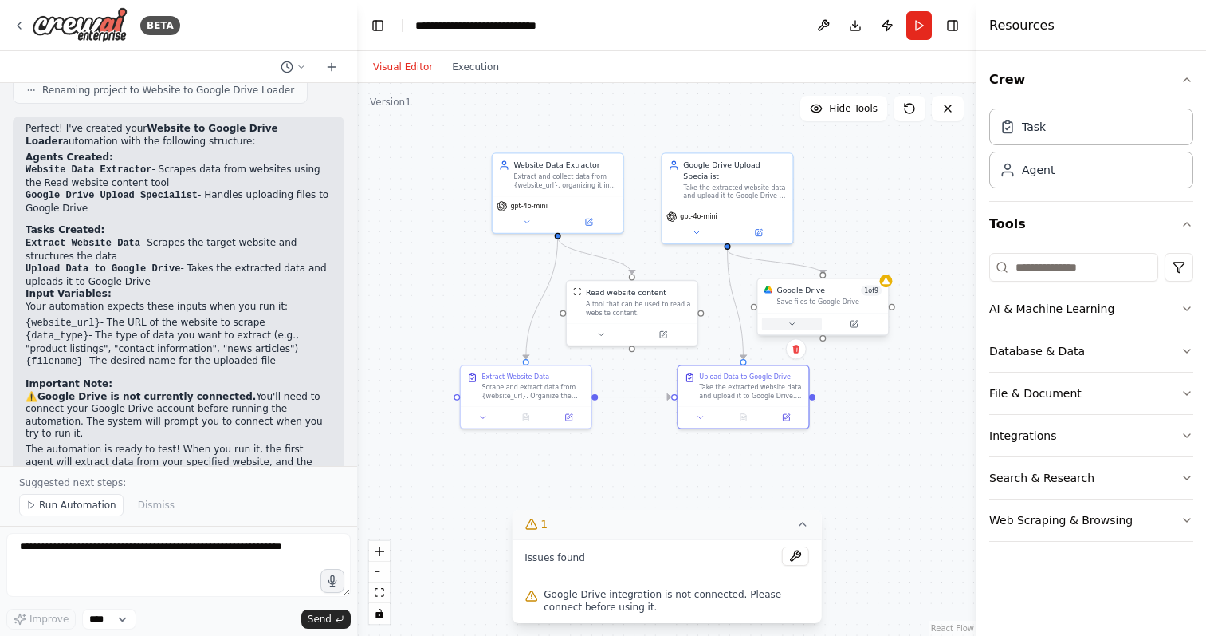
click at [792, 321] on icon at bounding box center [792, 324] width 9 height 9
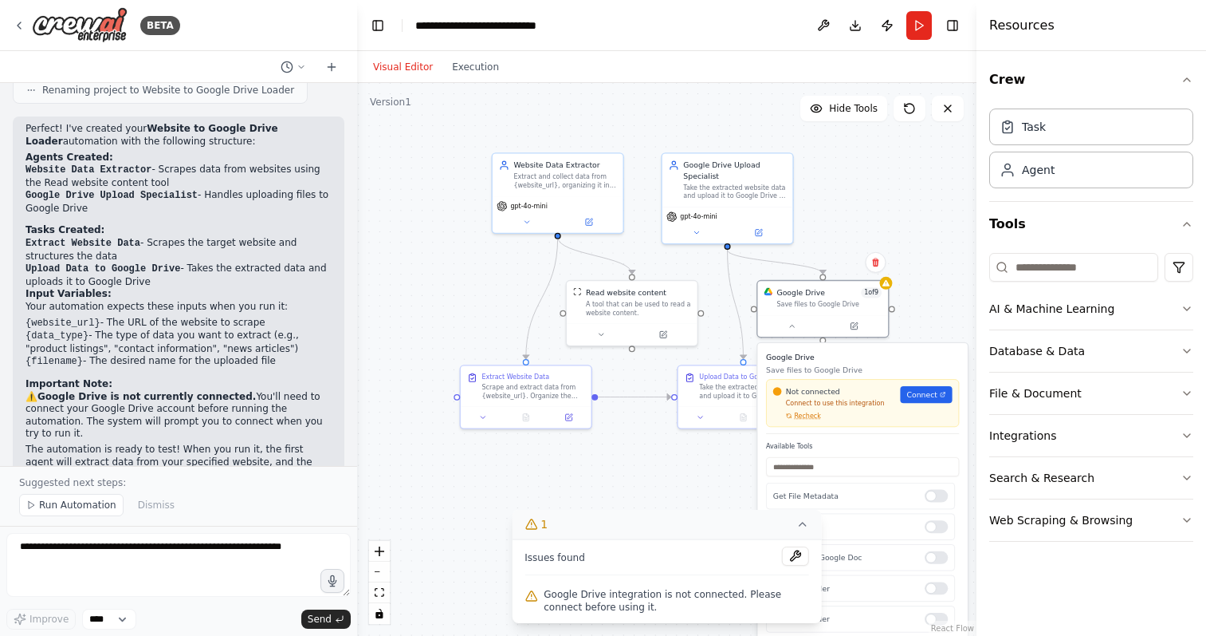
click at [909, 237] on div ".deletable-edge-delete-btn { width: 20px; height: 20px; border: 0px solid #ffff…" at bounding box center [667, 359] width 620 height 553
click at [941, 289] on div ".deletable-edge-delete-btn { width: 20px; height: 20px; border: 0px solid #ffff…" at bounding box center [667, 359] width 620 height 553
click at [935, 297] on div ".deletable-edge-delete-btn { width: 20px; height: 20px; border: 0px solid #ffff…" at bounding box center [667, 359] width 620 height 553
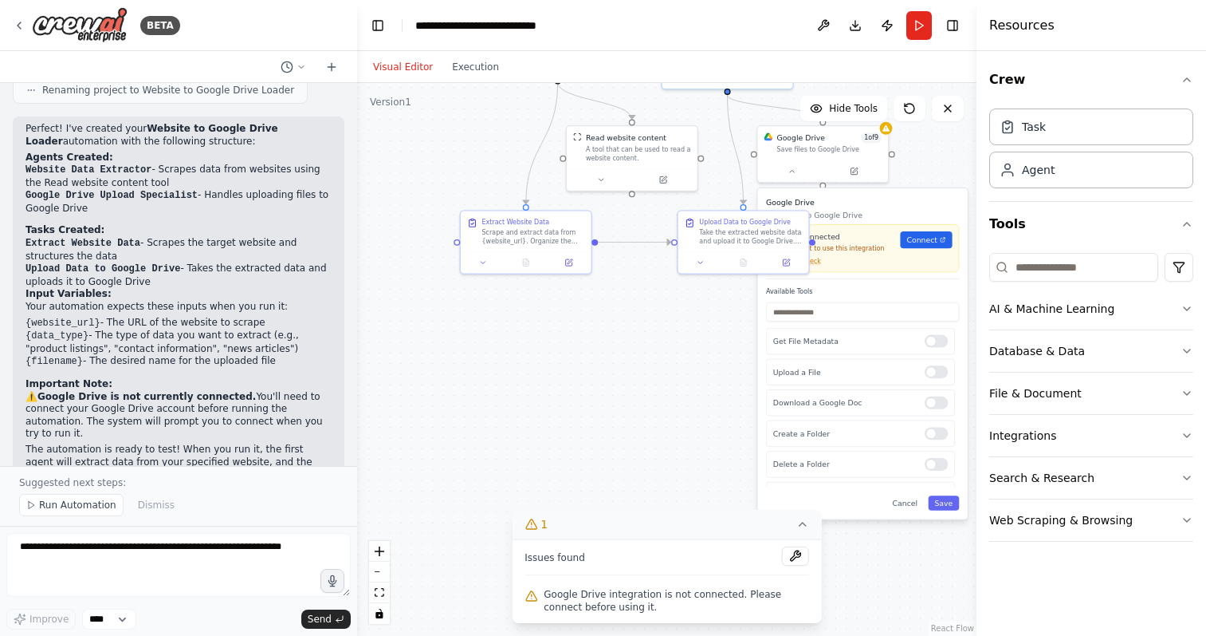
drag, startPoint x: 667, startPoint y: 461, endPoint x: 666, endPoint y: 313, distance: 147.5
click at [667, 312] on div ".deletable-edge-delete-btn { width: 20px; height: 20px; border: 0px solid #ffff…" at bounding box center [667, 359] width 620 height 553
click at [914, 505] on button "Cancel" at bounding box center [905, 503] width 38 height 15
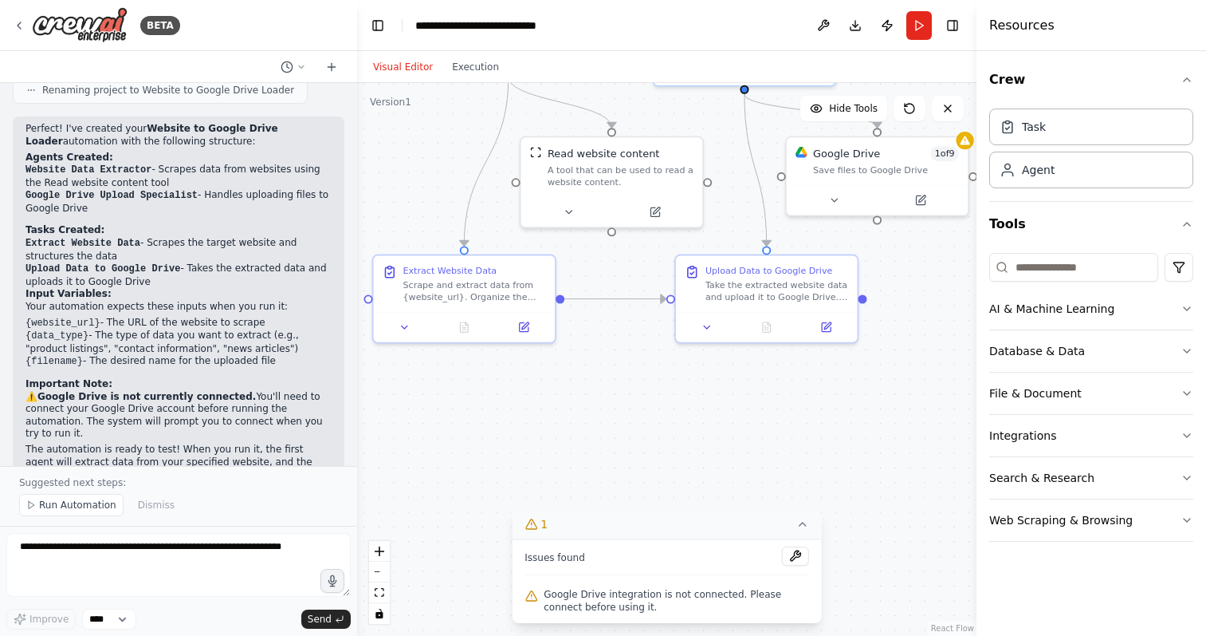
drag, startPoint x: 691, startPoint y: 356, endPoint x: 772, endPoint y: 462, distance: 133.2
click at [772, 462] on div ".deletable-edge-delete-btn { width: 20px; height: 20px; border: 0px solid #ffff…" at bounding box center [667, 359] width 620 height 553
click at [69, 510] on span "Run Automation" at bounding box center [77, 504] width 77 height 13
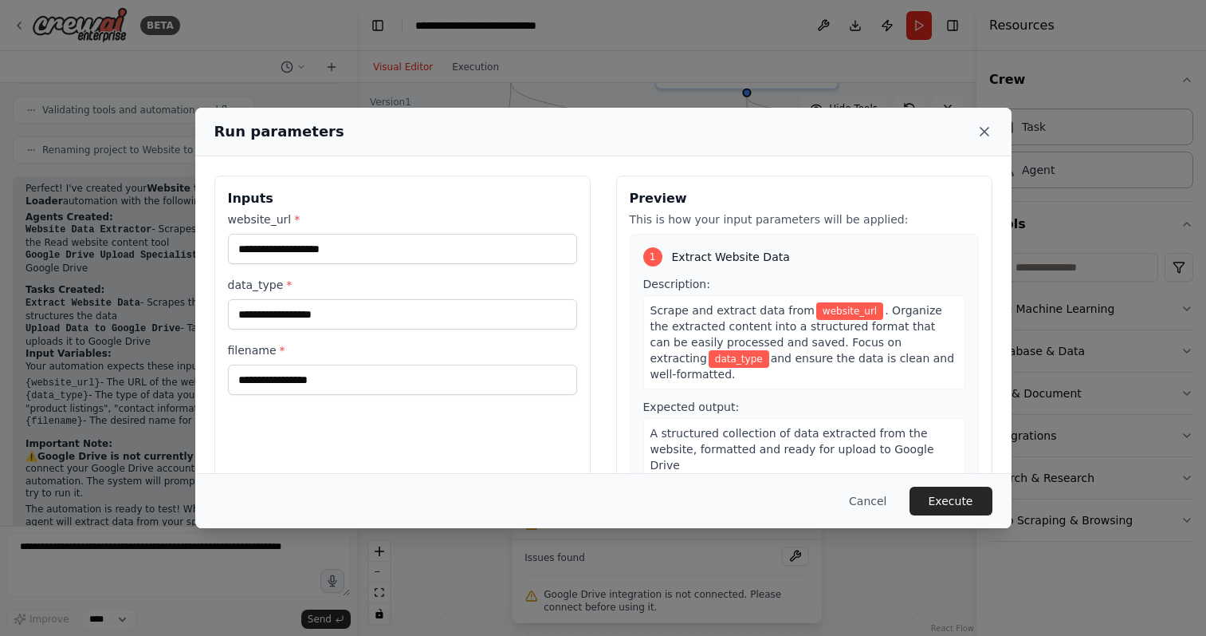
click at [984, 130] on icon at bounding box center [985, 132] width 16 height 16
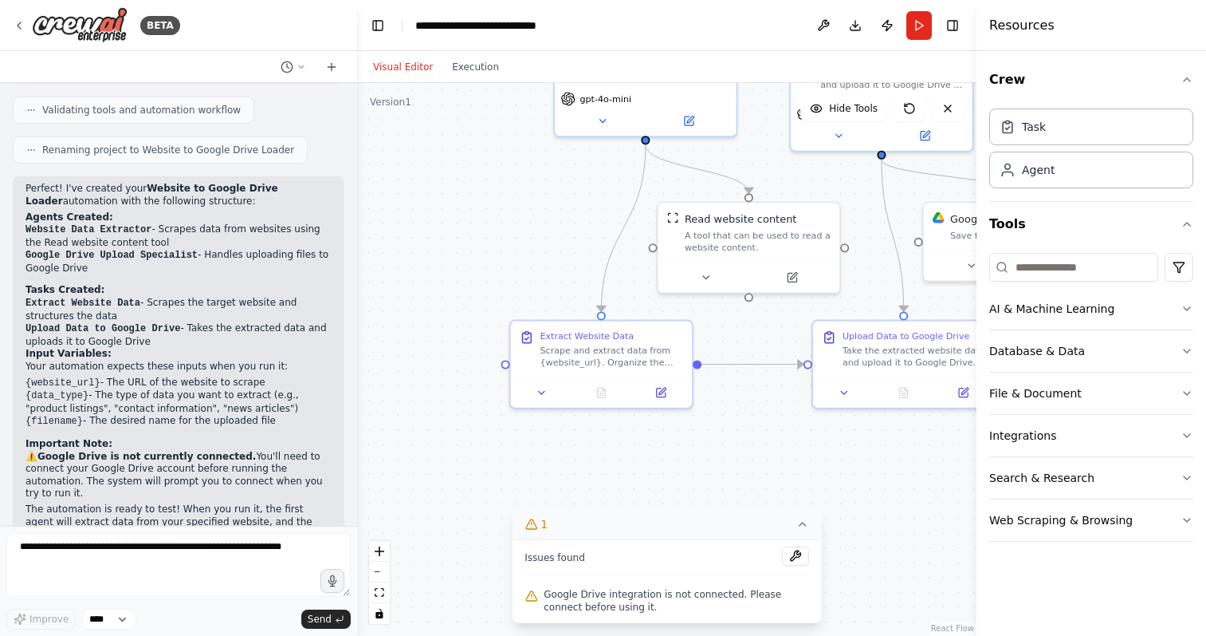
drag, startPoint x: 620, startPoint y: 397, endPoint x: 755, endPoint y: 460, distance: 149.5
click at [755, 460] on div ".deletable-edge-delete-btn { width: 20px; height: 20px; border: 0px solid #ffff…" at bounding box center [667, 359] width 620 height 553
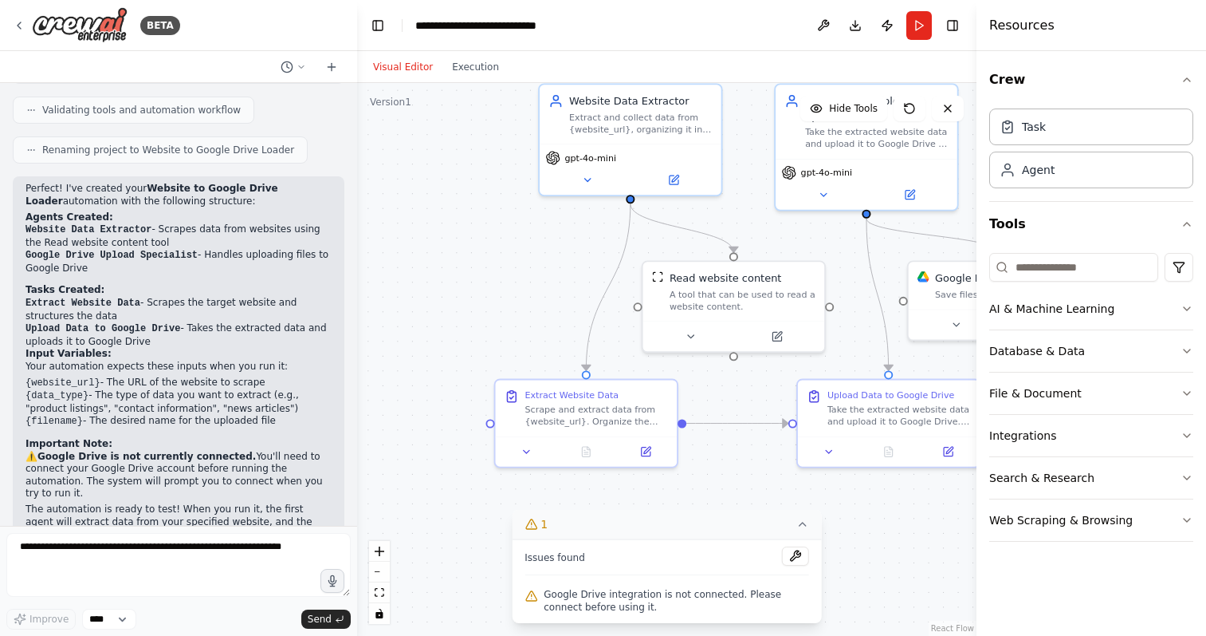
drag, startPoint x: 531, startPoint y: 211, endPoint x: 514, endPoint y: 270, distance: 60.6
click at [514, 270] on div ".deletable-edge-delete-btn { width: 20px; height: 20px; border: 0px solid #ffff…" at bounding box center [667, 359] width 620 height 553
click at [919, 26] on button "Run" at bounding box center [920, 25] width 26 height 29
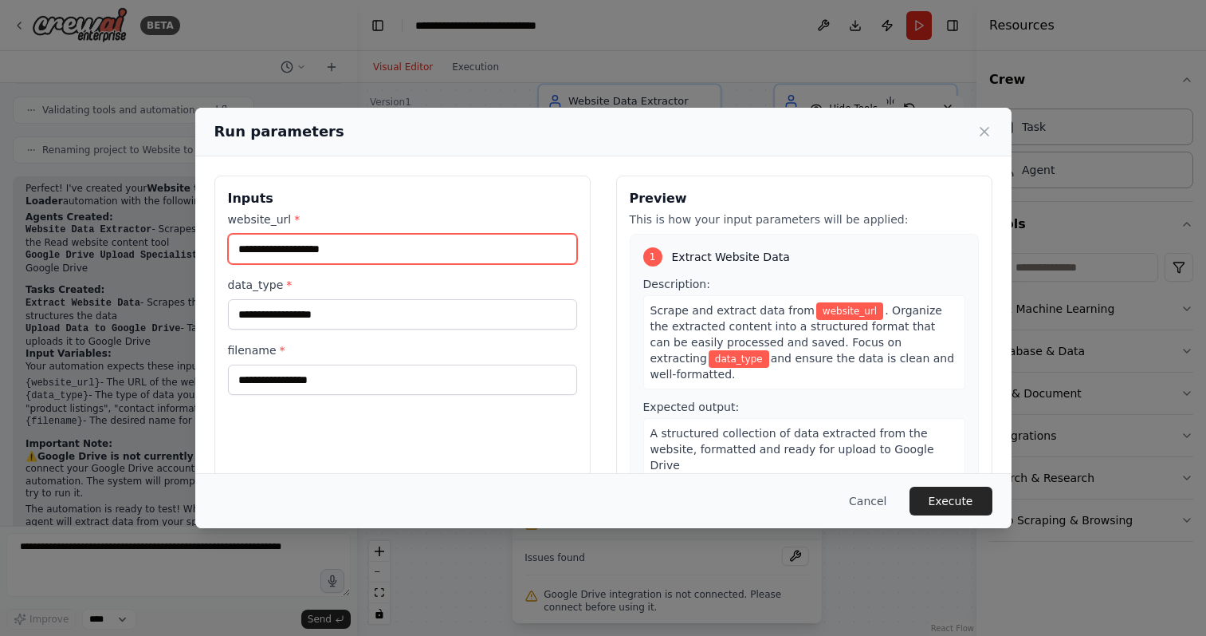
click at [395, 258] on input "website_url *" at bounding box center [402, 249] width 349 height 30
click at [985, 129] on icon at bounding box center [985, 132] width 16 height 16
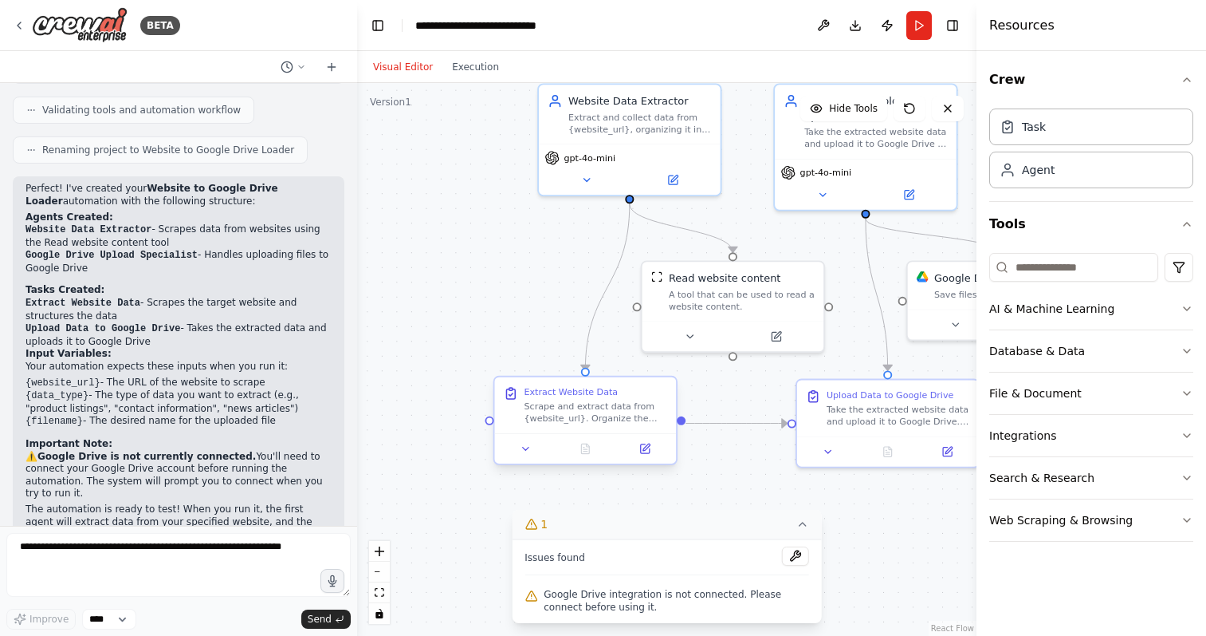
click at [588, 411] on div "Scrape and extract data from {website_url}. Organize the extracted content into…" at bounding box center [597, 412] width 144 height 24
click at [526, 447] on icon at bounding box center [526, 449] width 12 height 12
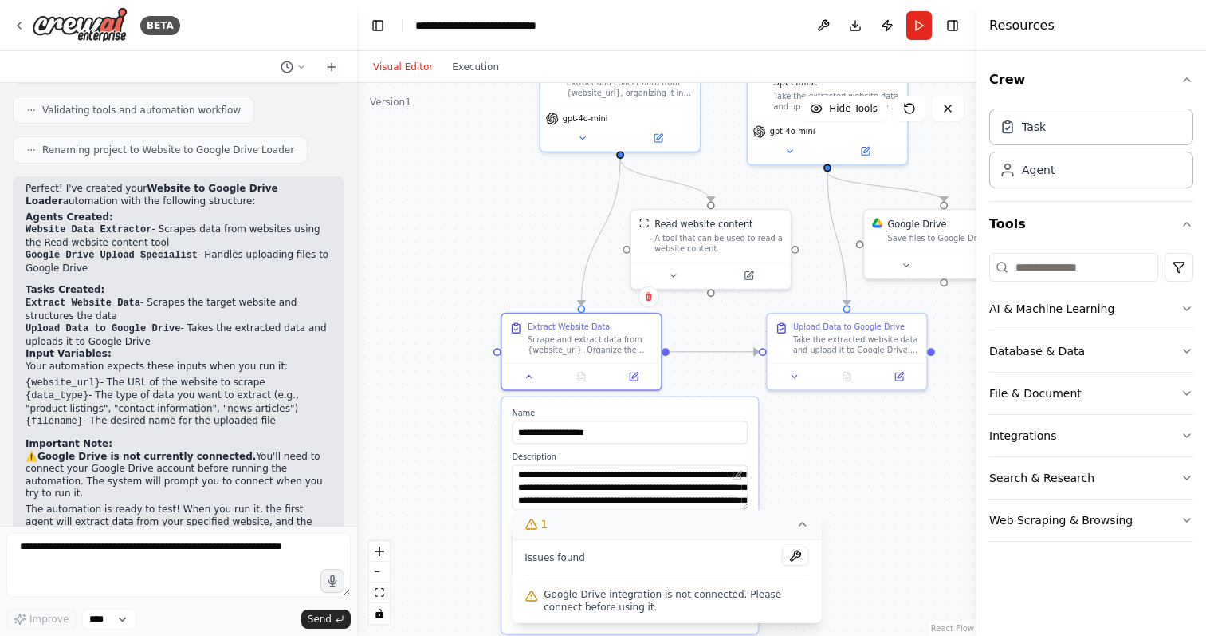
drag, startPoint x: 585, startPoint y: 312, endPoint x: 577, endPoint y: 266, distance: 46.1
click at [577, 266] on div ".deletable-edge-delete-btn { width: 20px; height: 20px; border: 0px solid #ffff…" at bounding box center [667, 359] width 620 height 553
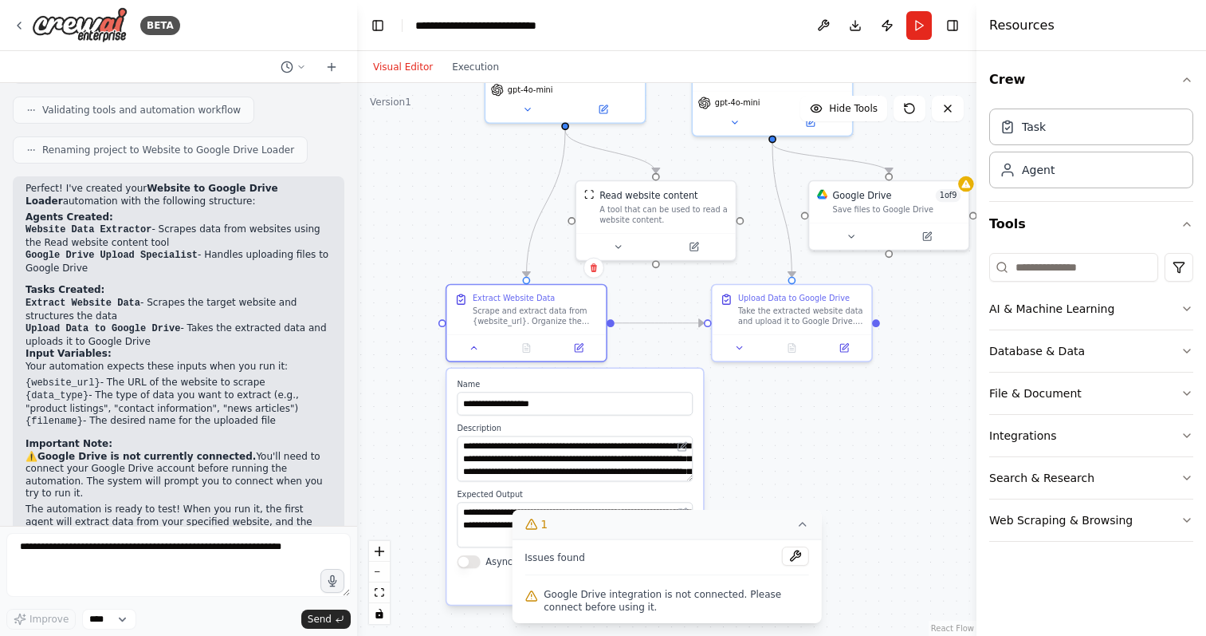
drag, startPoint x: 788, startPoint y: 443, endPoint x: 732, endPoint y: 418, distance: 61.4
click at [732, 418] on div ".deletable-edge-delete-btn { width: 20px; height: 20px; border: 0px solid #ffff…" at bounding box center [667, 359] width 620 height 553
click at [468, 183] on div ".deletable-edge-delete-btn { width: 20px; height: 20px; border: 0px solid #ffff…" at bounding box center [667, 359] width 620 height 553
click at [1044, 134] on div "Task" at bounding box center [1092, 126] width 204 height 37
click at [1049, 168] on div "Agent" at bounding box center [1038, 169] width 33 height 16
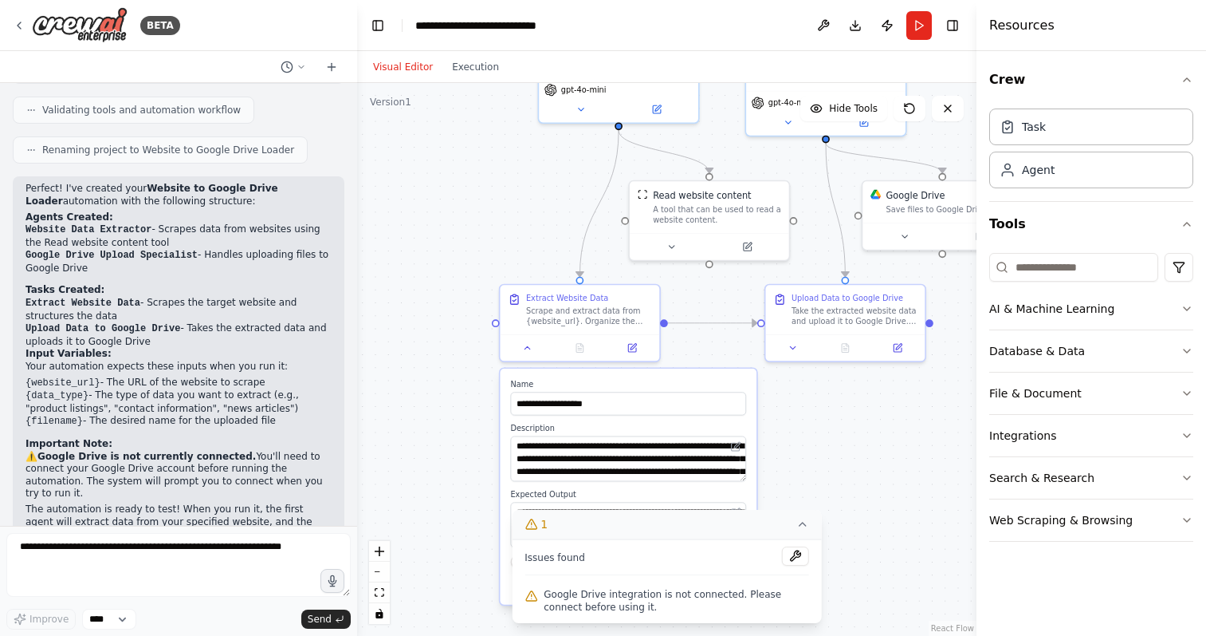
drag, startPoint x: 447, startPoint y: 199, endPoint x: 501, endPoint y: 199, distance: 53.4
click at [501, 199] on div ".deletable-edge-delete-btn { width: 20px; height: 20px; border: 0px solid #ffff…" at bounding box center [667, 359] width 620 height 553
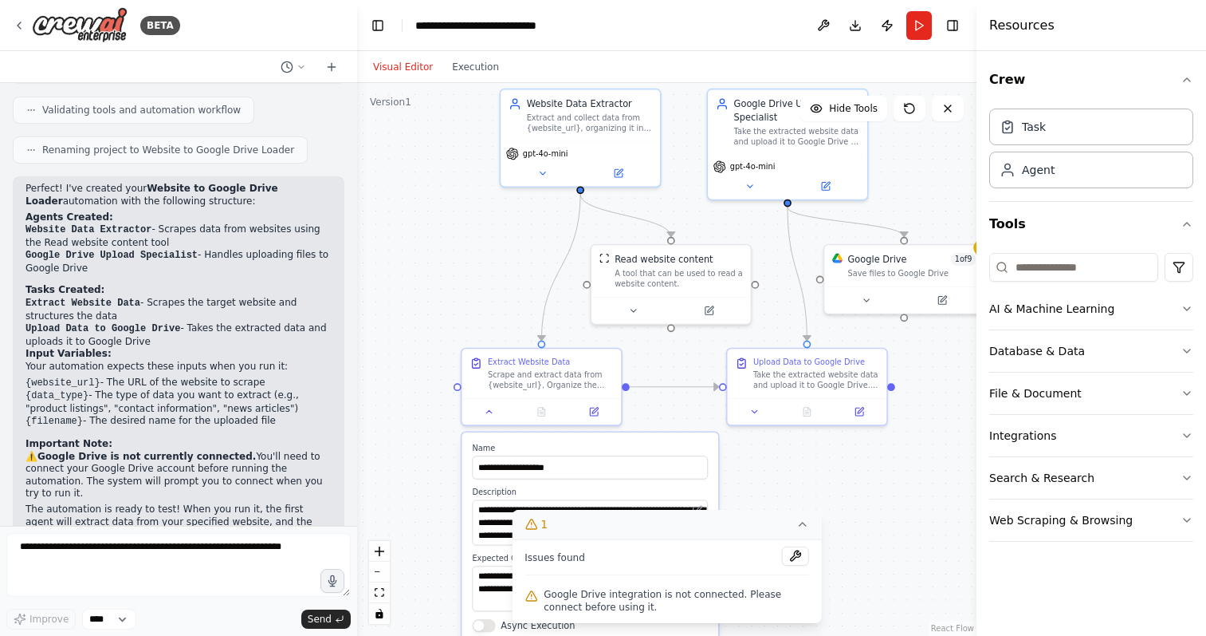
drag, startPoint x: 498, startPoint y: 199, endPoint x: 460, endPoint y: 262, distance: 74.4
click at [460, 262] on div ".deletable-edge-delete-btn { width: 20px; height: 20px; border: 0px solid #ffff…" at bounding box center [667, 359] width 620 height 553
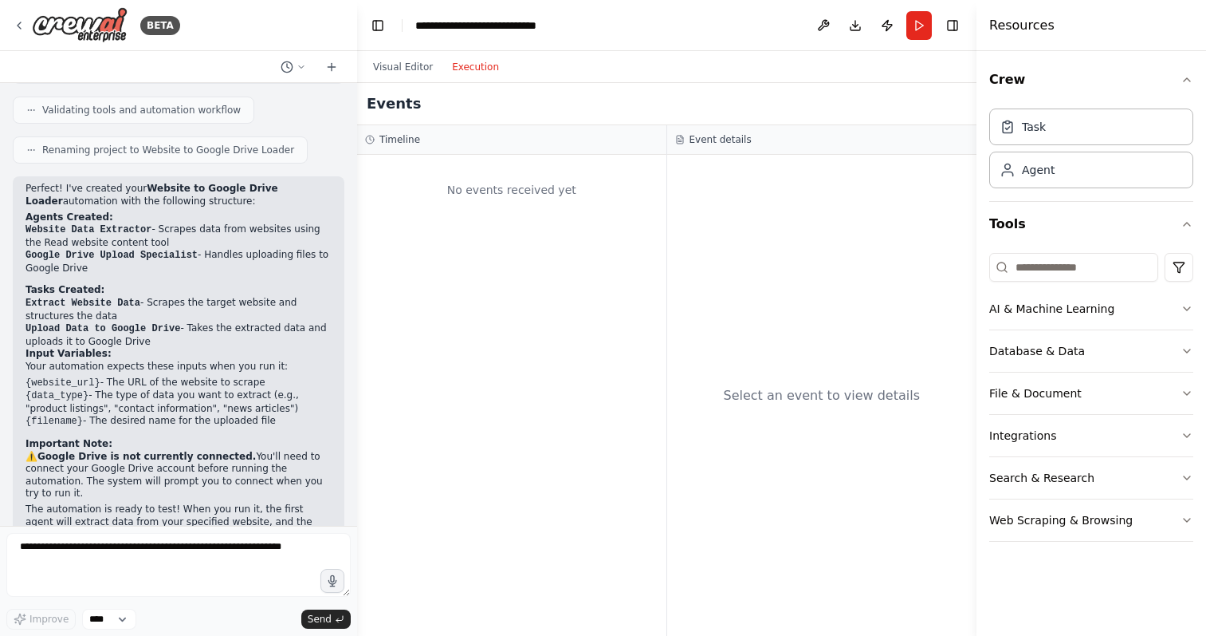
click at [468, 65] on button "Execution" at bounding box center [476, 66] width 66 height 19
click at [411, 73] on button "Visual Editor" at bounding box center [403, 66] width 79 height 19
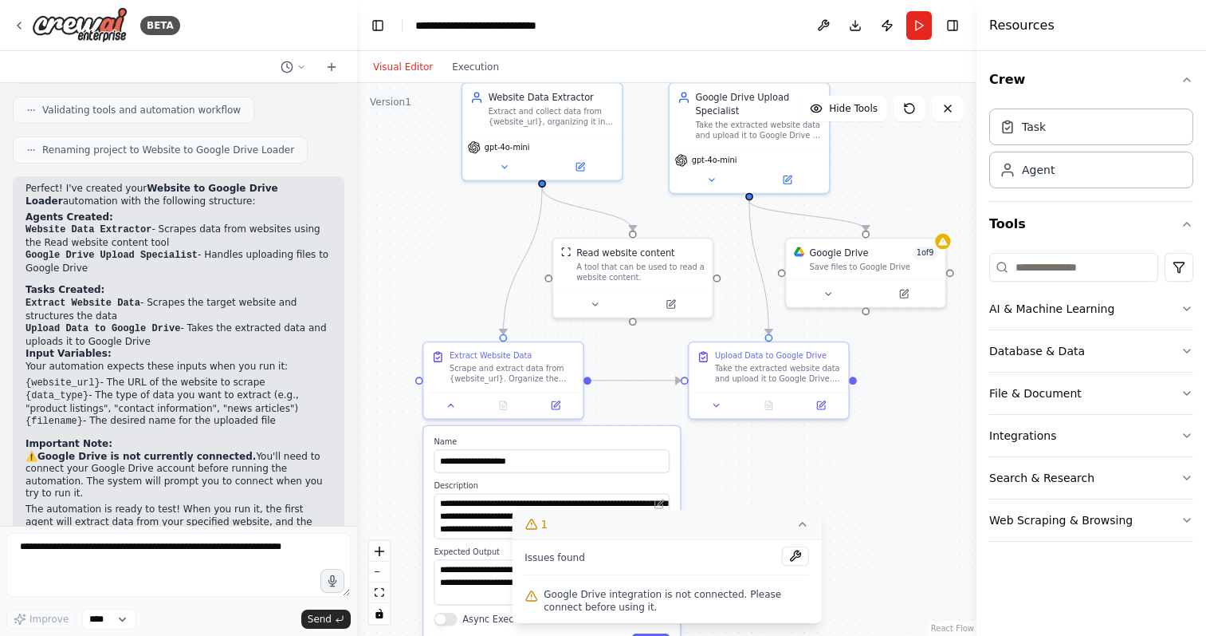
drag, startPoint x: 452, startPoint y: 274, endPoint x: 414, endPoint y: 269, distance: 38.7
click at [414, 269] on div ".deletable-edge-delete-btn { width: 20px; height: 20px; border: 0px solid #ffff…" at bounding box center [667, 359] width 620 height 553
click at [771, 447] on div ".deletable-edge-delete-btn { width: 20px; height: 20px; border: 0px solid #ffff…" at bounding box center [667, 359] width 620 height 553
click at [454, 396] on button at bounding box center [451, 403] width 45 height 15
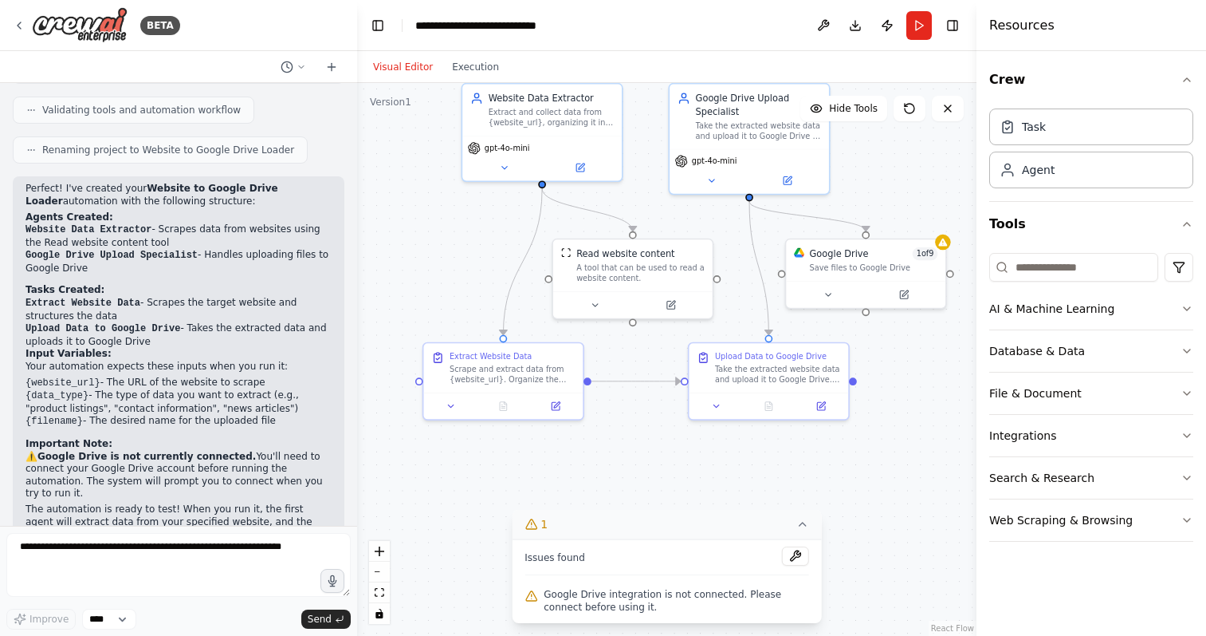
click at [809, 522] on icon at bounding box center [803, 524] width 13 height 13
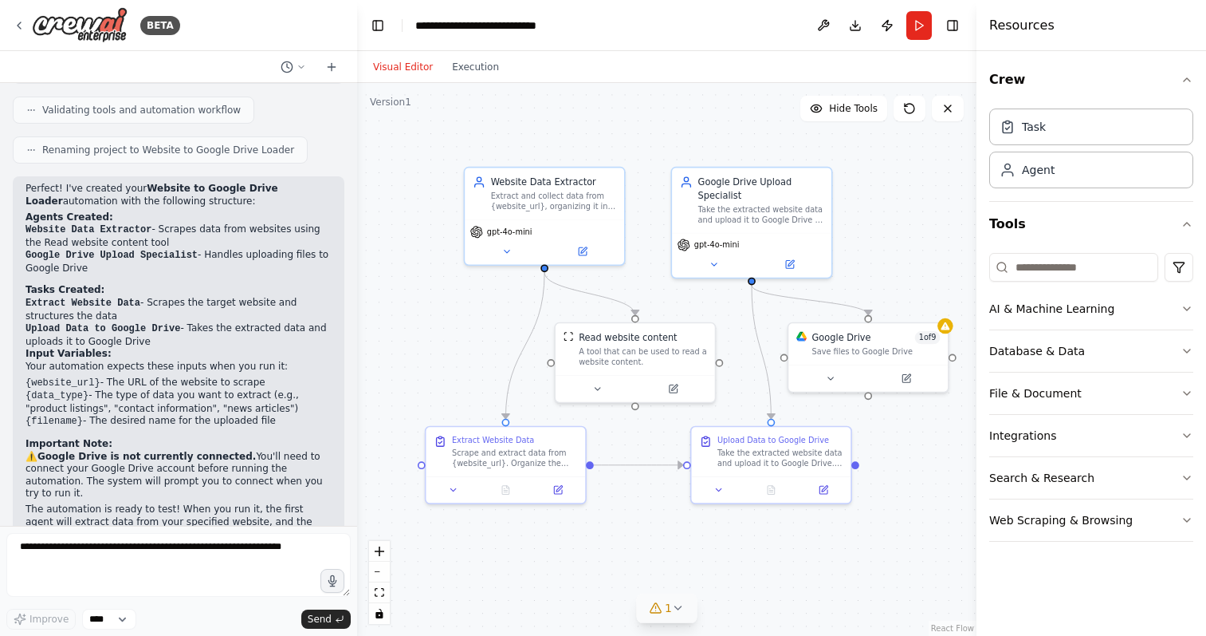
drag, startPoint x: 931, startPoint y: 369, endPoint x: 934, endPoint y: 453, distance: 83.8
click at [934, 453] on div ".deletable-edge-delete-btn { width: 20px; height: 20px; border: 0px solid #ffff…" at bounding box center [667, 359] width 620 height 553
click at [1125, 312] on button "AI & Machine Learning" at bounding box center [1092, 308] width 204 height 41
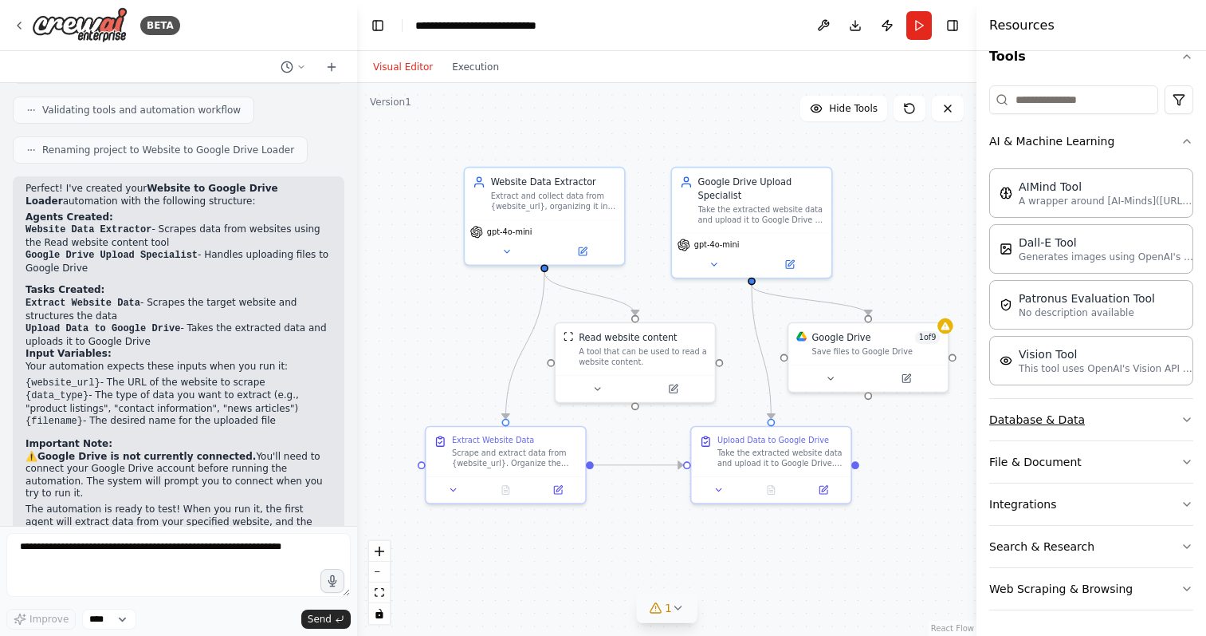
click at [1107, 422] on button "Database & Data" at bounding box center [1092, 419] width 204 height 41
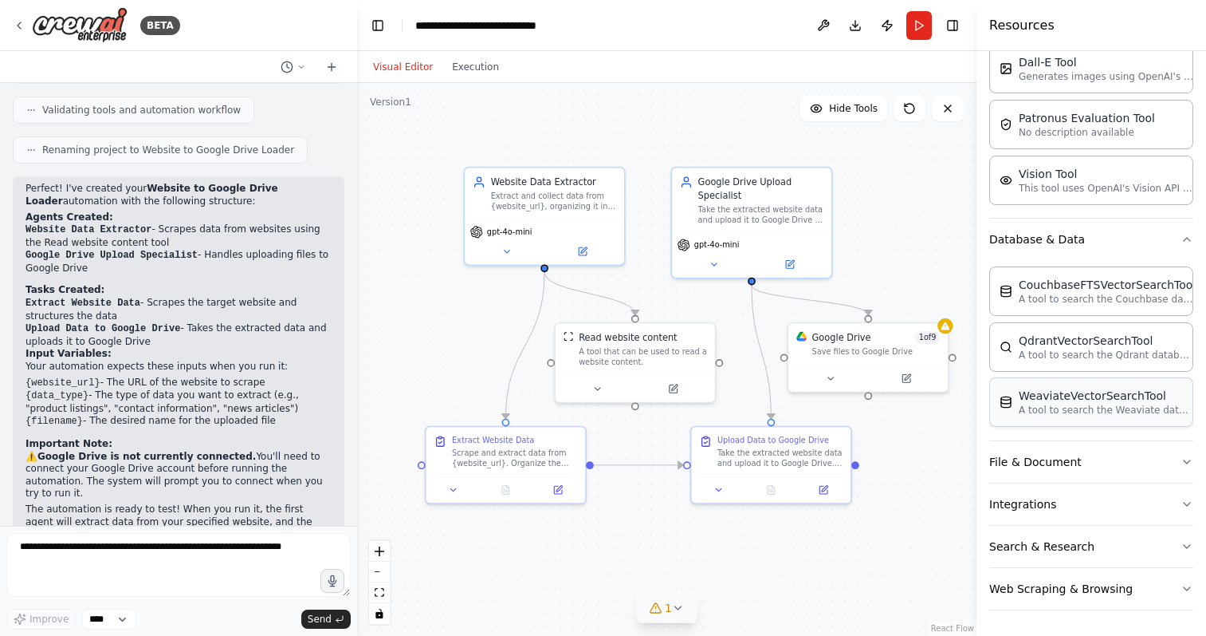
scroll to position [0, 0]
click at [1106, 455] on button "File & Document" at bounding box center [1092, 461] width 204 height 41
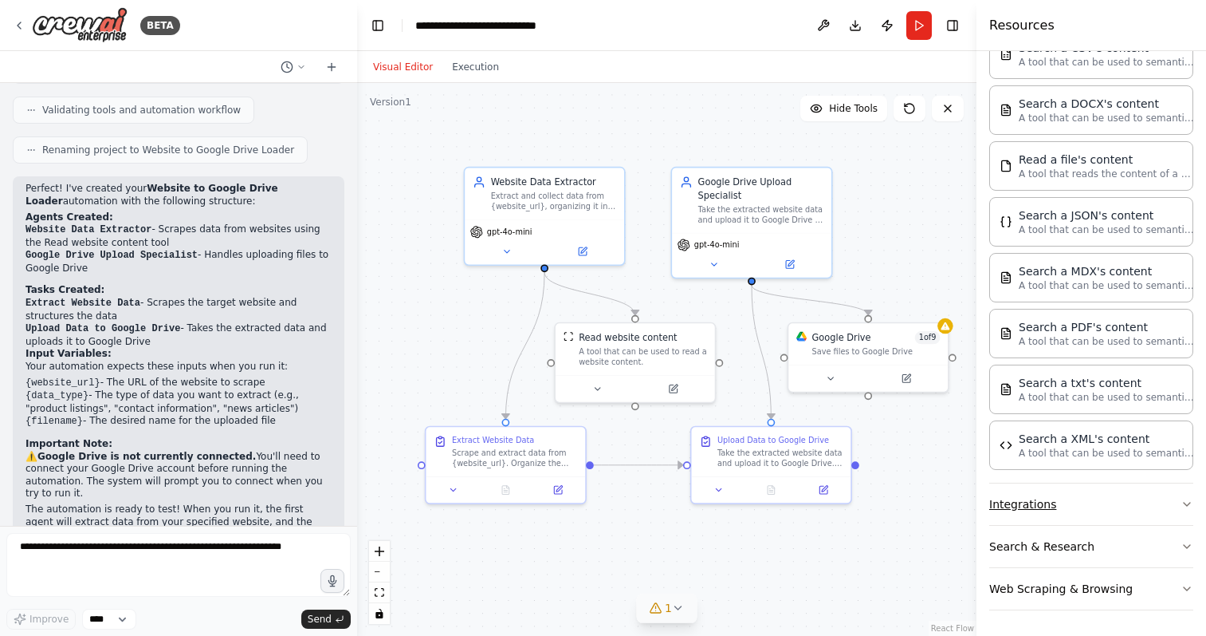
click at [1107, 514] on button "Integrations" at bounding box center [1092, 503] width 204 height 41
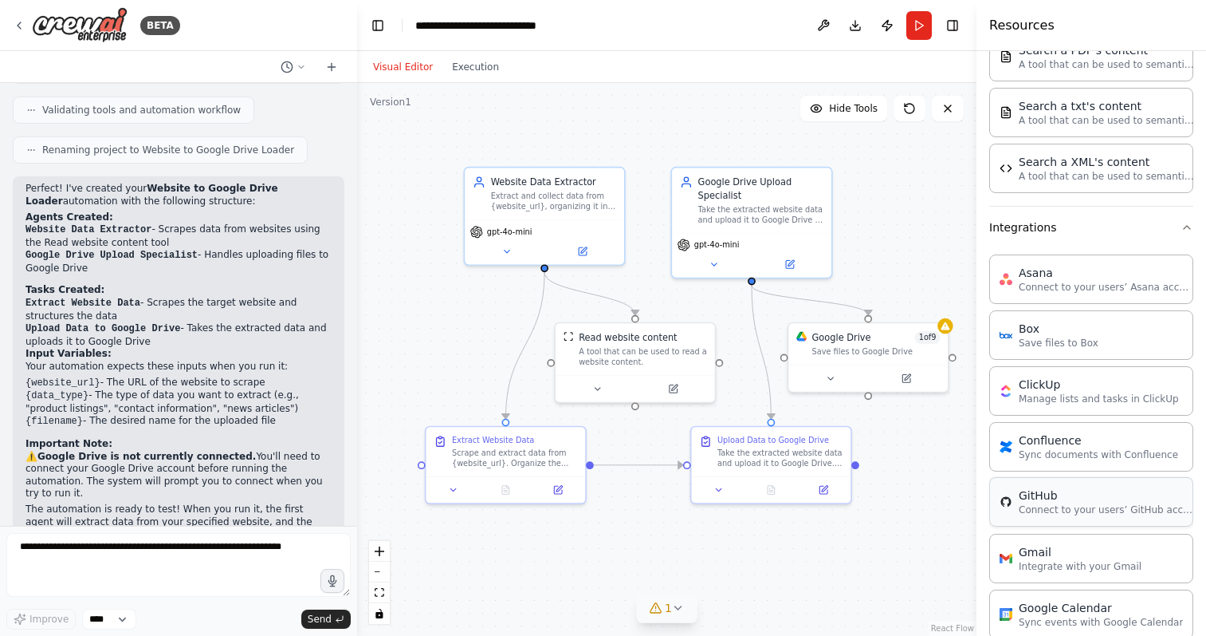
scroll to position [1246, 0]
